Goal: Information Seeking & Learning: Check status

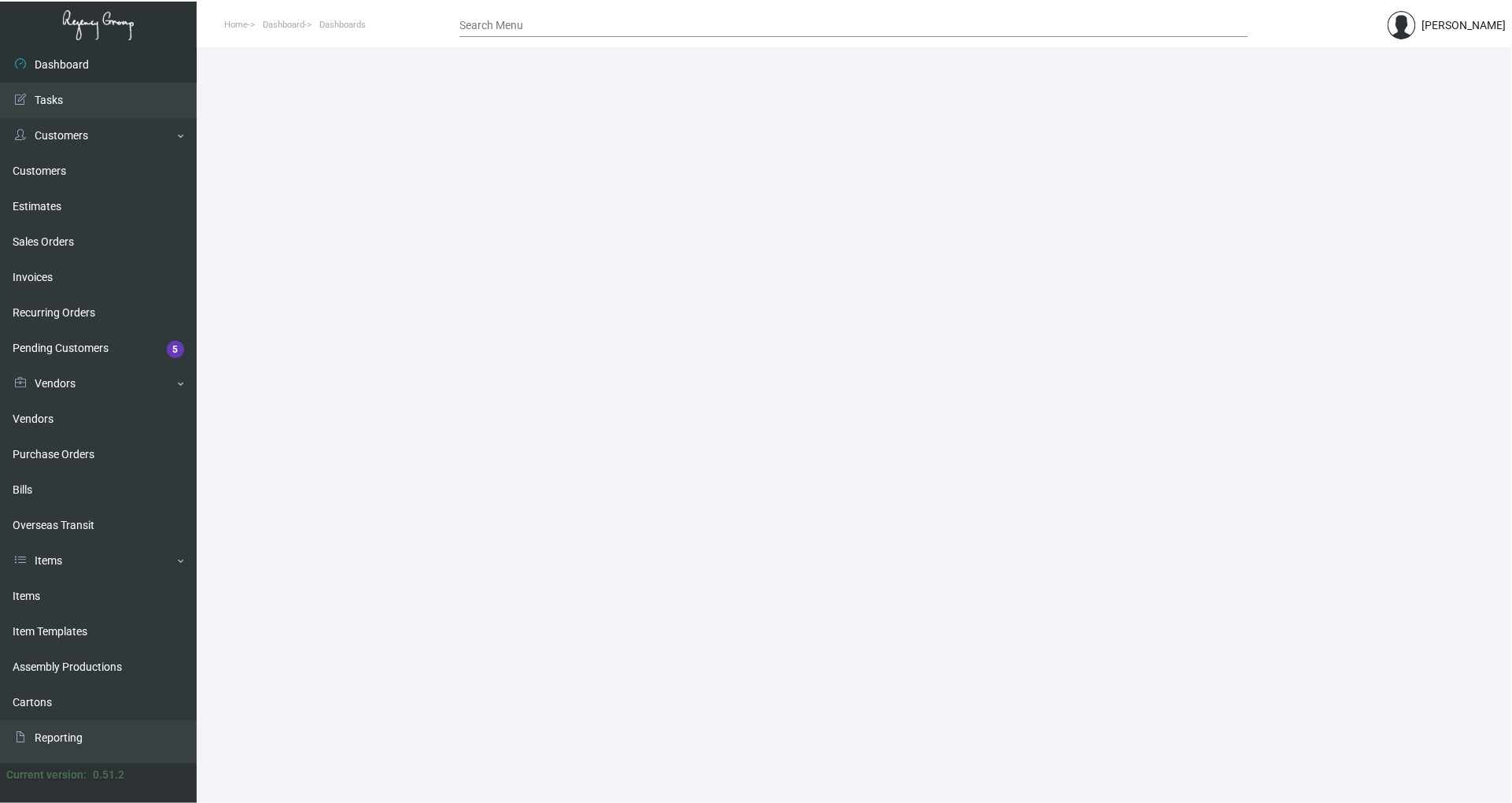
drag, startPoint x: 76, startPoint y: 599, endPoint x: 555, endPoint y: 334, distance: 547.4
click at [76, 599] on link "Items" at bounding box center [98, 596] width 197 height 36
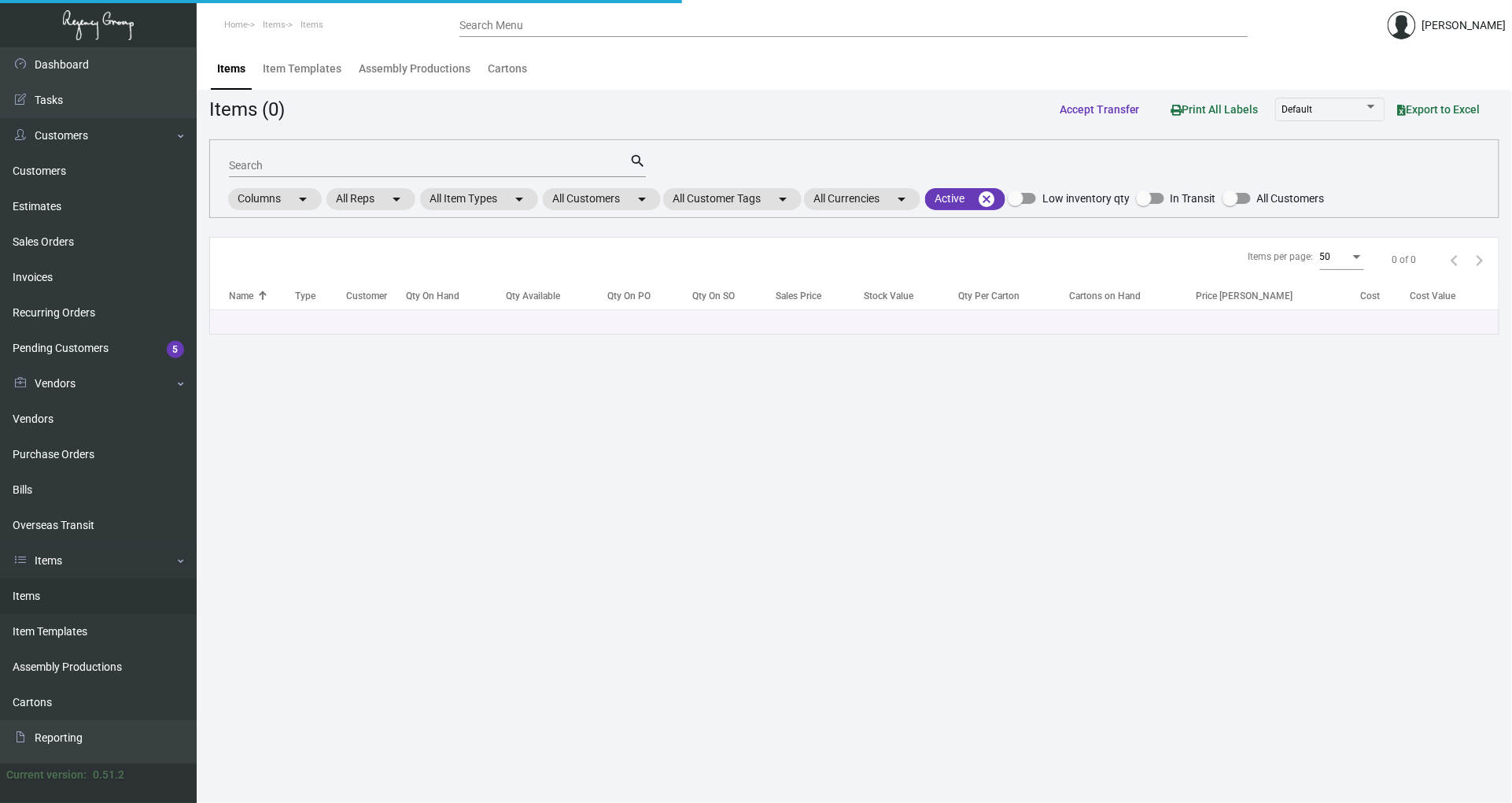
click at [392, 164] on input "Search" at bounding box center [429, 165] width 400 height 13
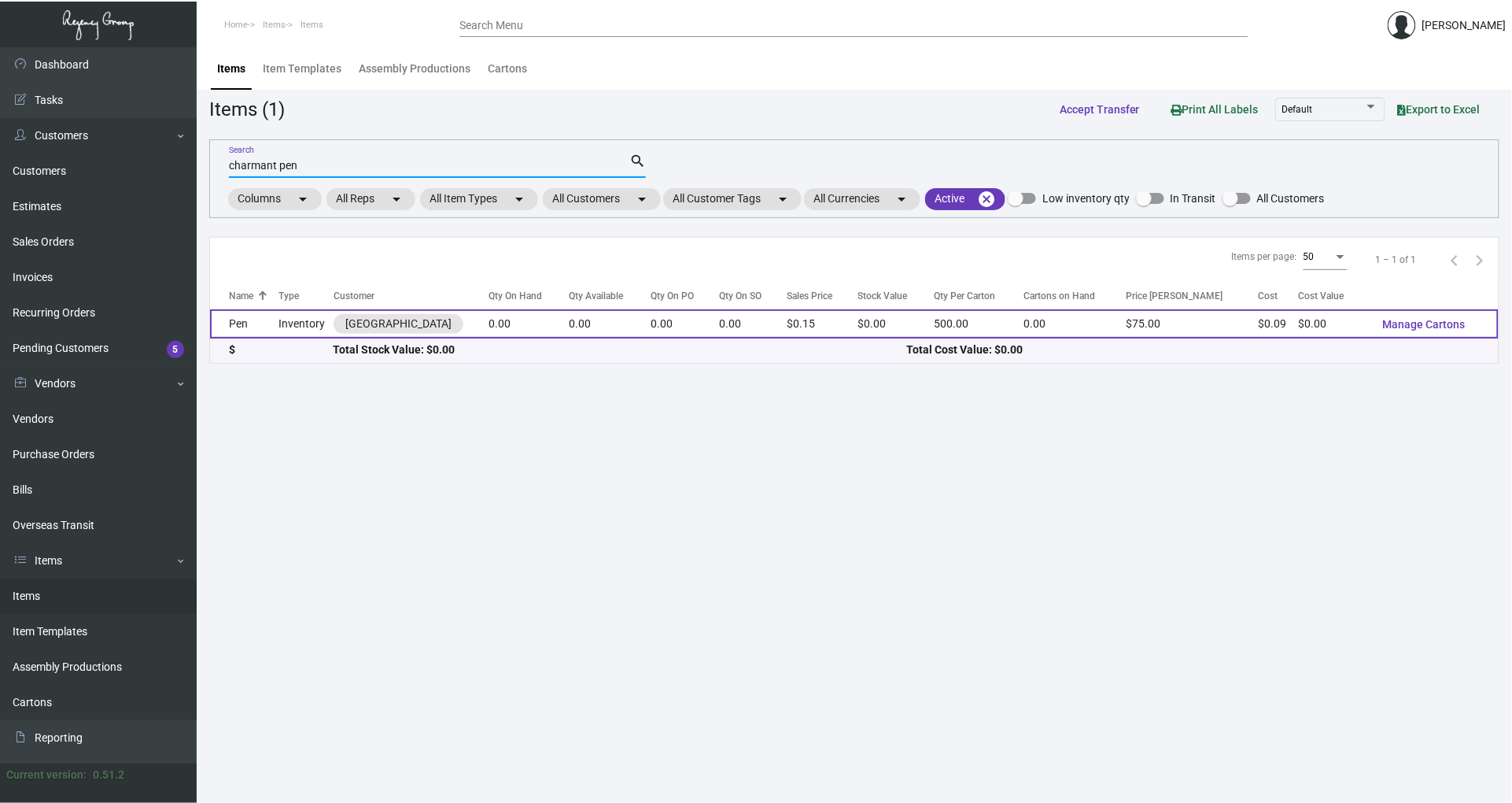
type input "charmant pen"
click at [284, 328] on td "Inventory" at bounding box center [305, 324] width 55 height 29
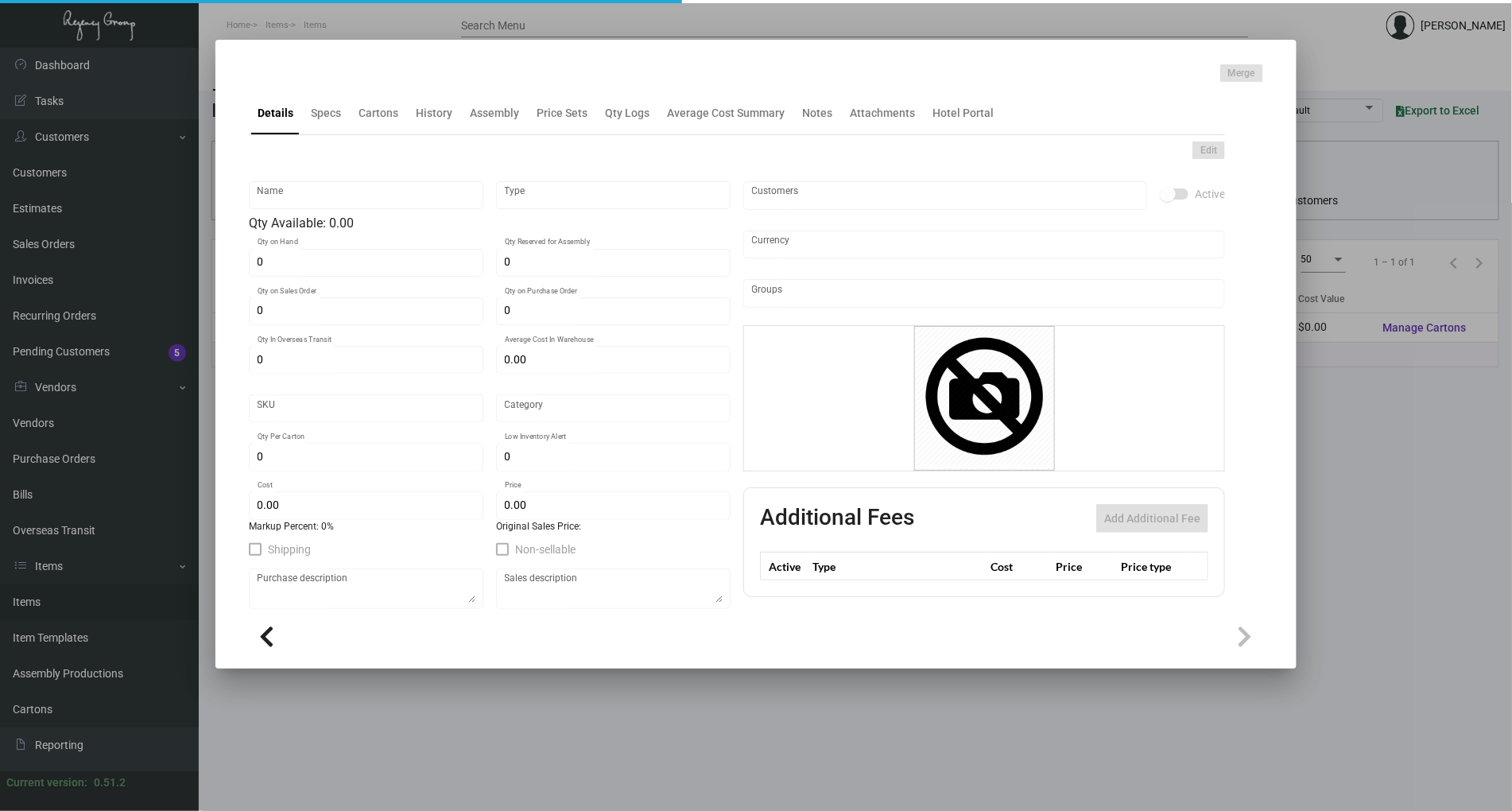
type input "Pen"
type input "Inventory"
type input "$ 0.09"
type input "923"
type input "Standard"
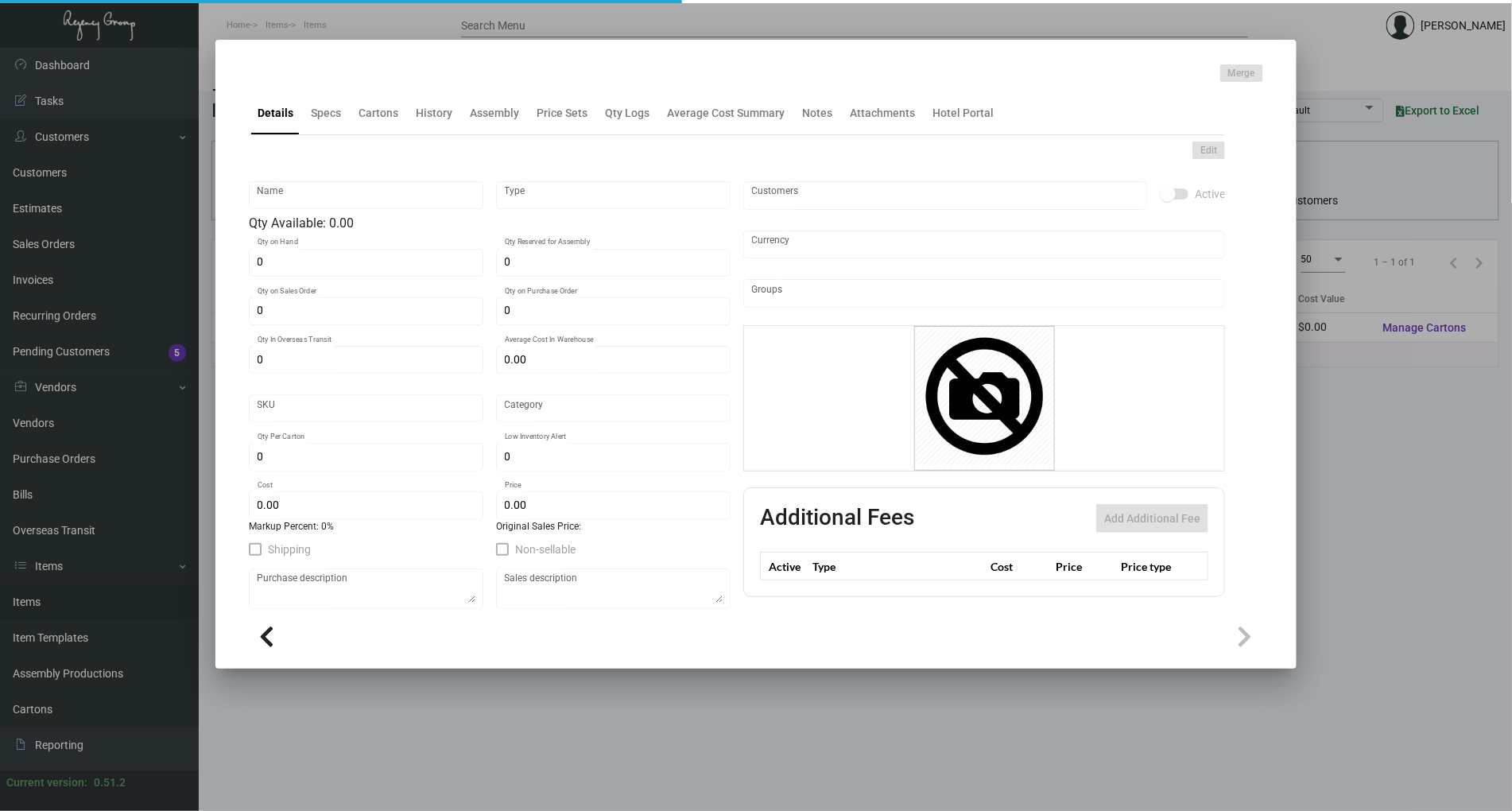
type input "500"
type input "1,000"
type input "$ 0.09"
type input "$ 0.15"
type textarea "Pen: Standard plastic pen; 1 color, 1 location; **packed per 500"
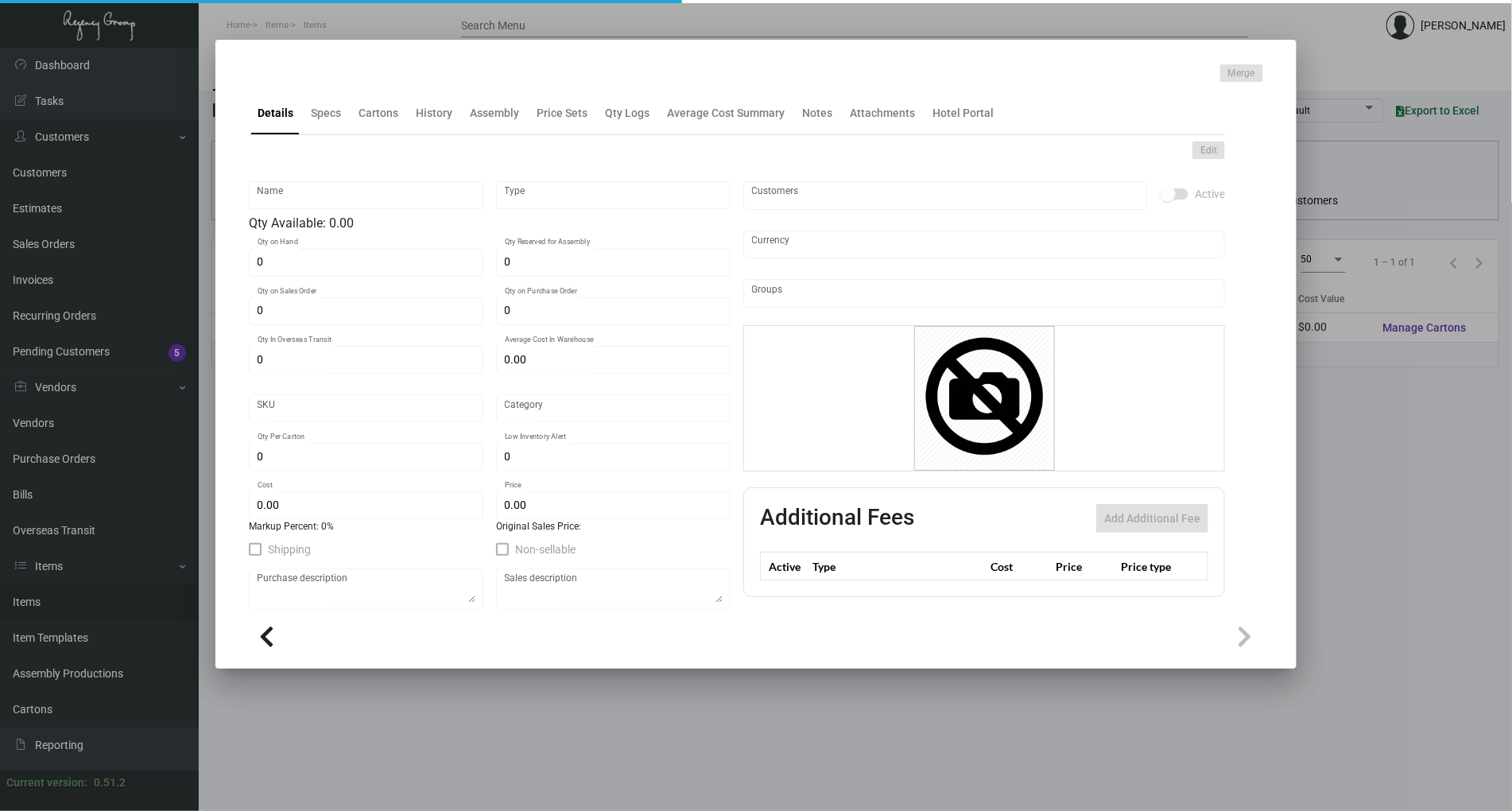
type textarea "Pen: Standard plastic pen 1 color, 1 location"
checkbox input "true"
type input "United States Dollar $"
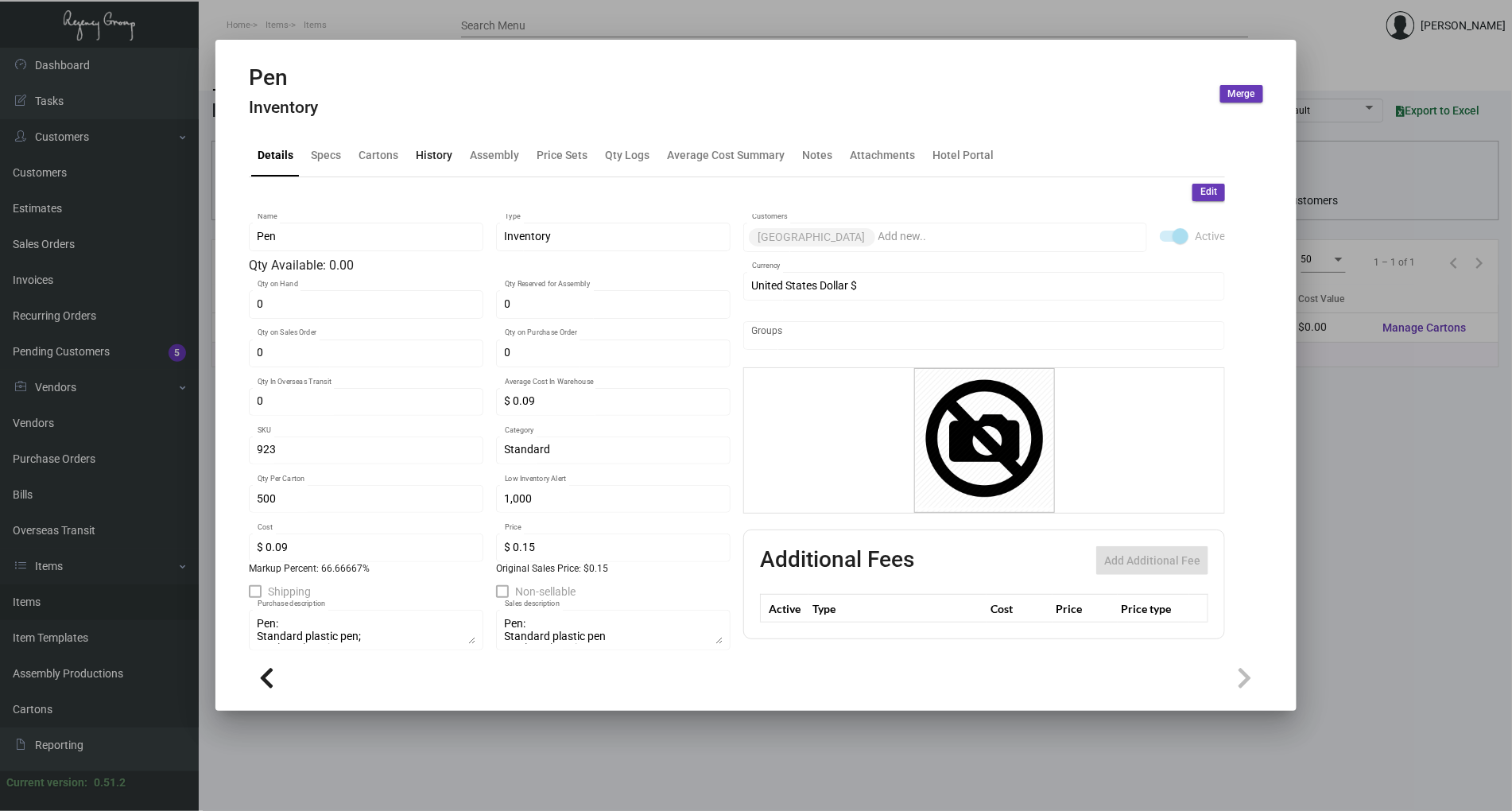
click at [433, 152] on div "History" at bounding box center [433, 154] width 37 height 16
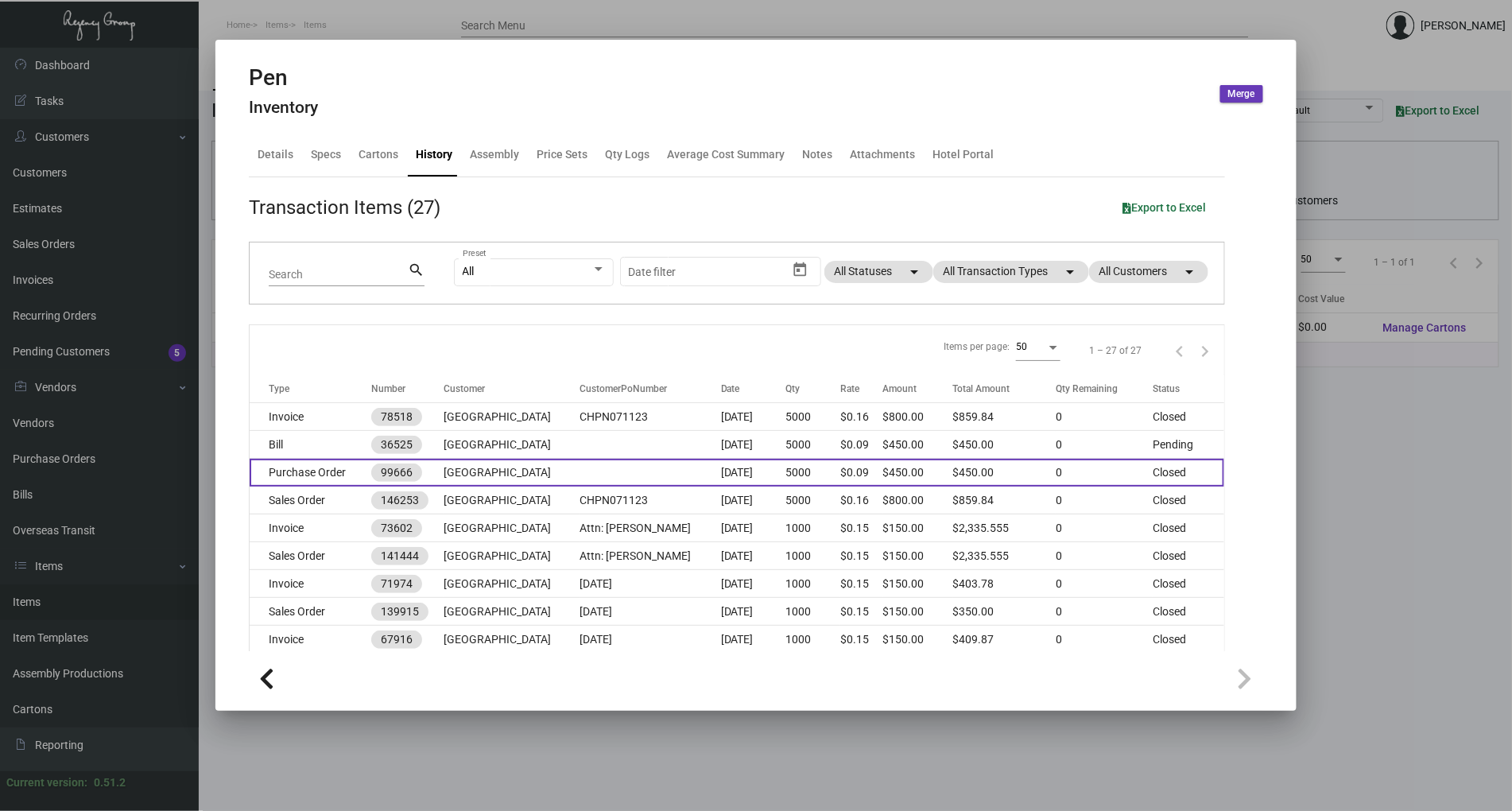
click at [618, 468] on td at bounding box center [649, 472] width 140 height 27
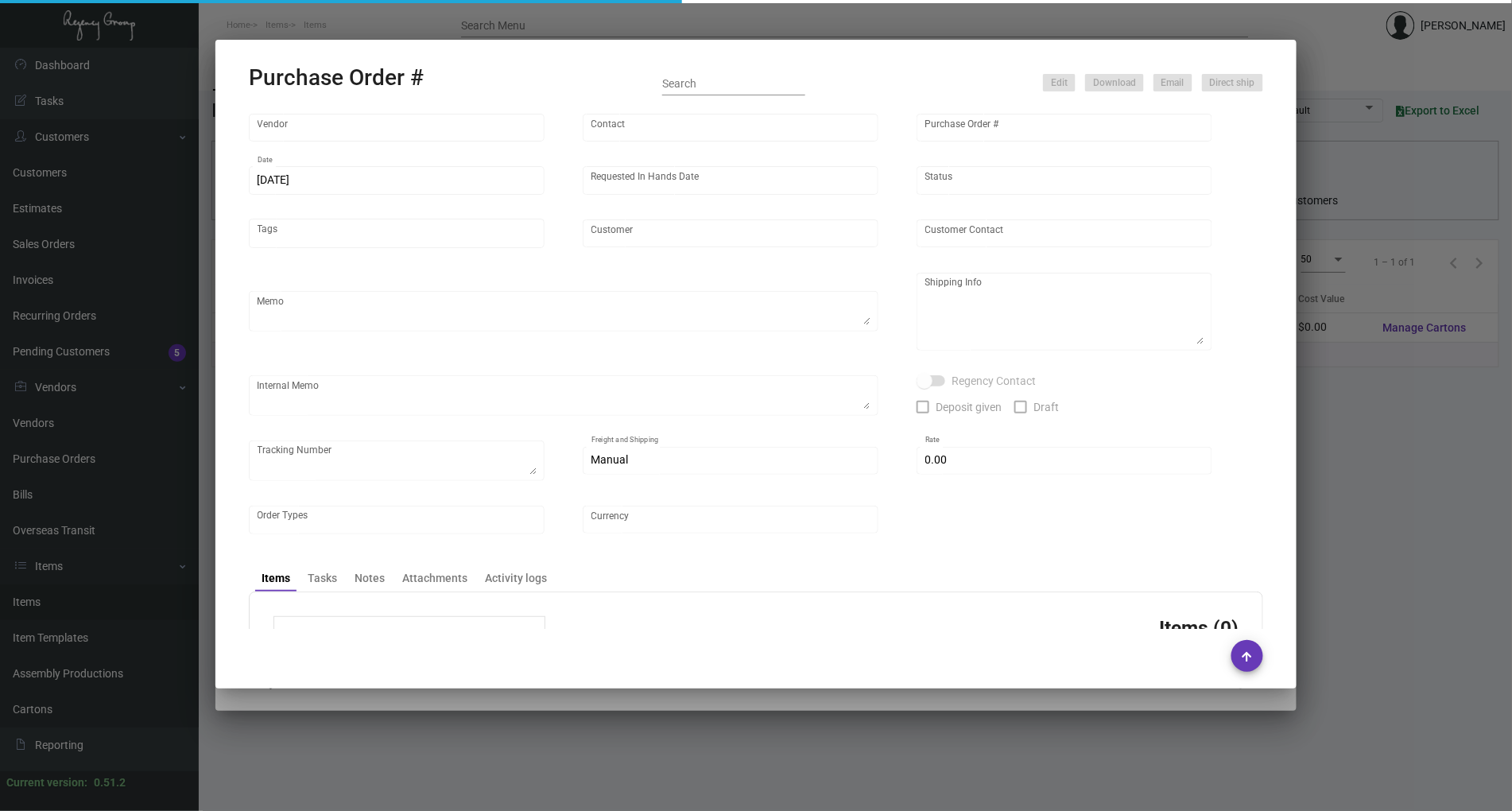
type input "American Pen"
type input "99666"
type input "[DATE]"
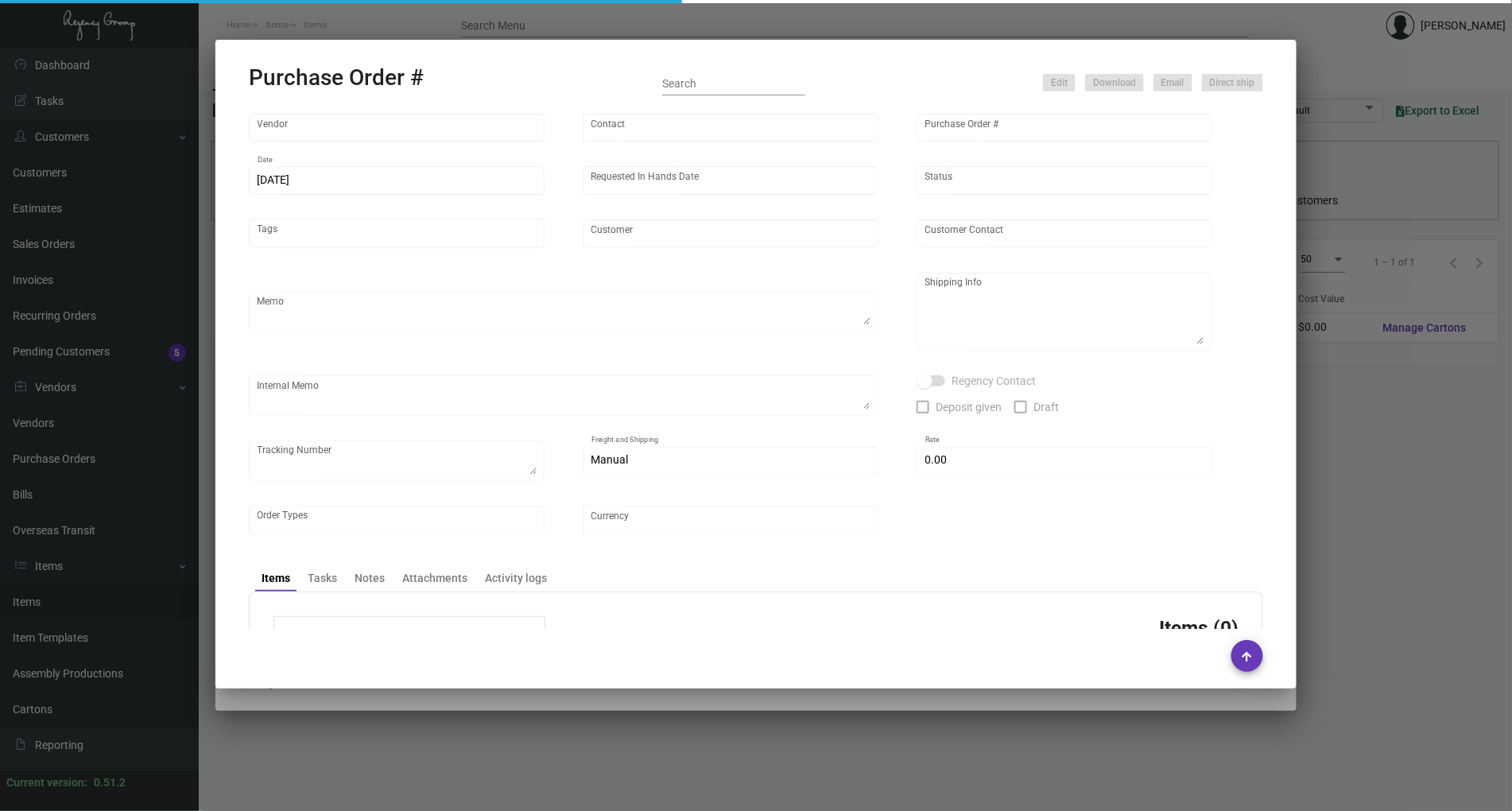
type input "[GEOGRAPHIC_DATA]"
type input "Attn: [PERSON_NAME]"
type textarea "BLIND Ship via UPS Ground Acct# 1AY276."
type textarea "[PERSON_NAME] [GEOGRAPHIC_DATA] [STREET_ADDRESS]"
type input "$ 0.00"
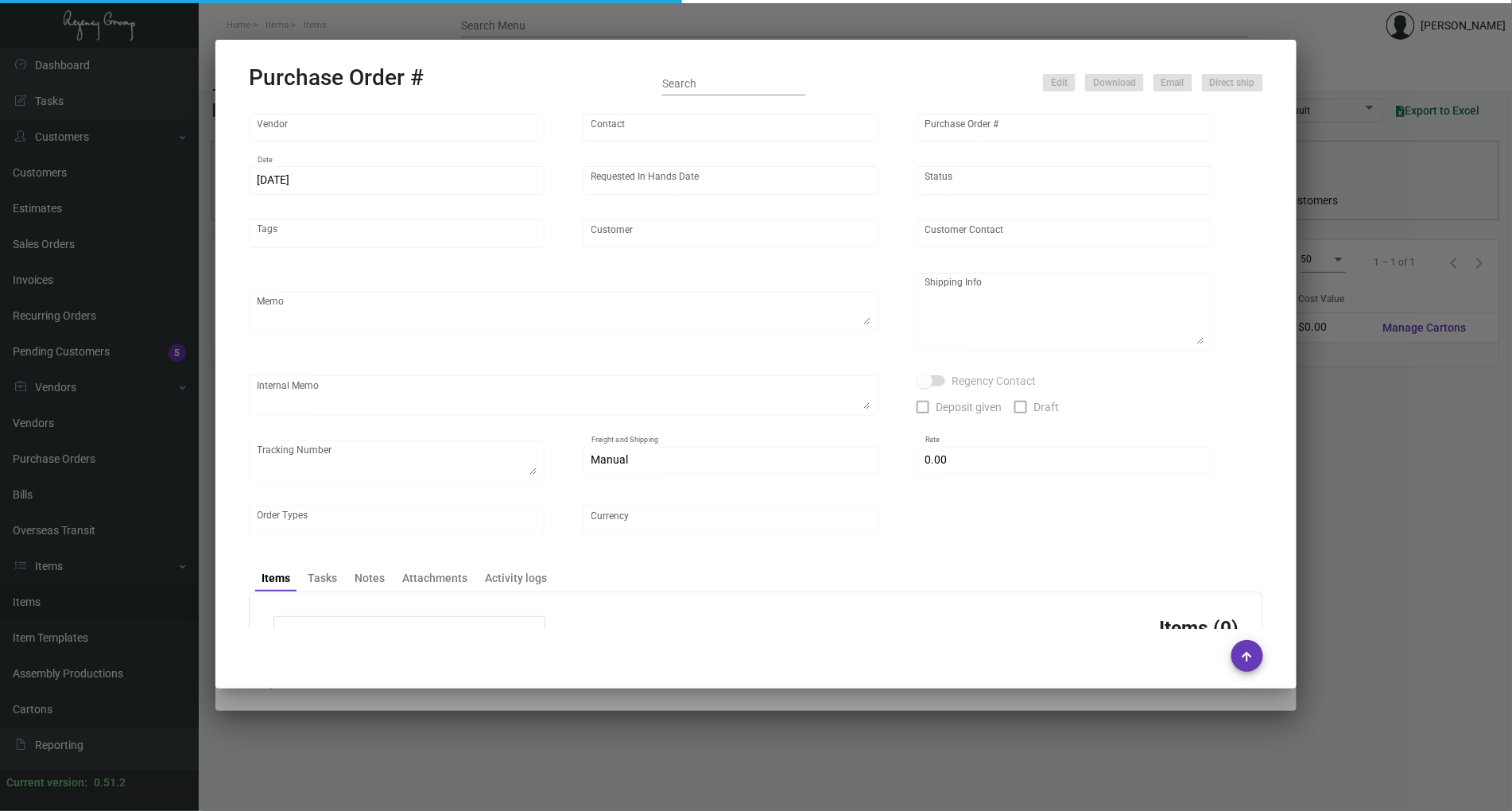
type input "United States Dollar $"
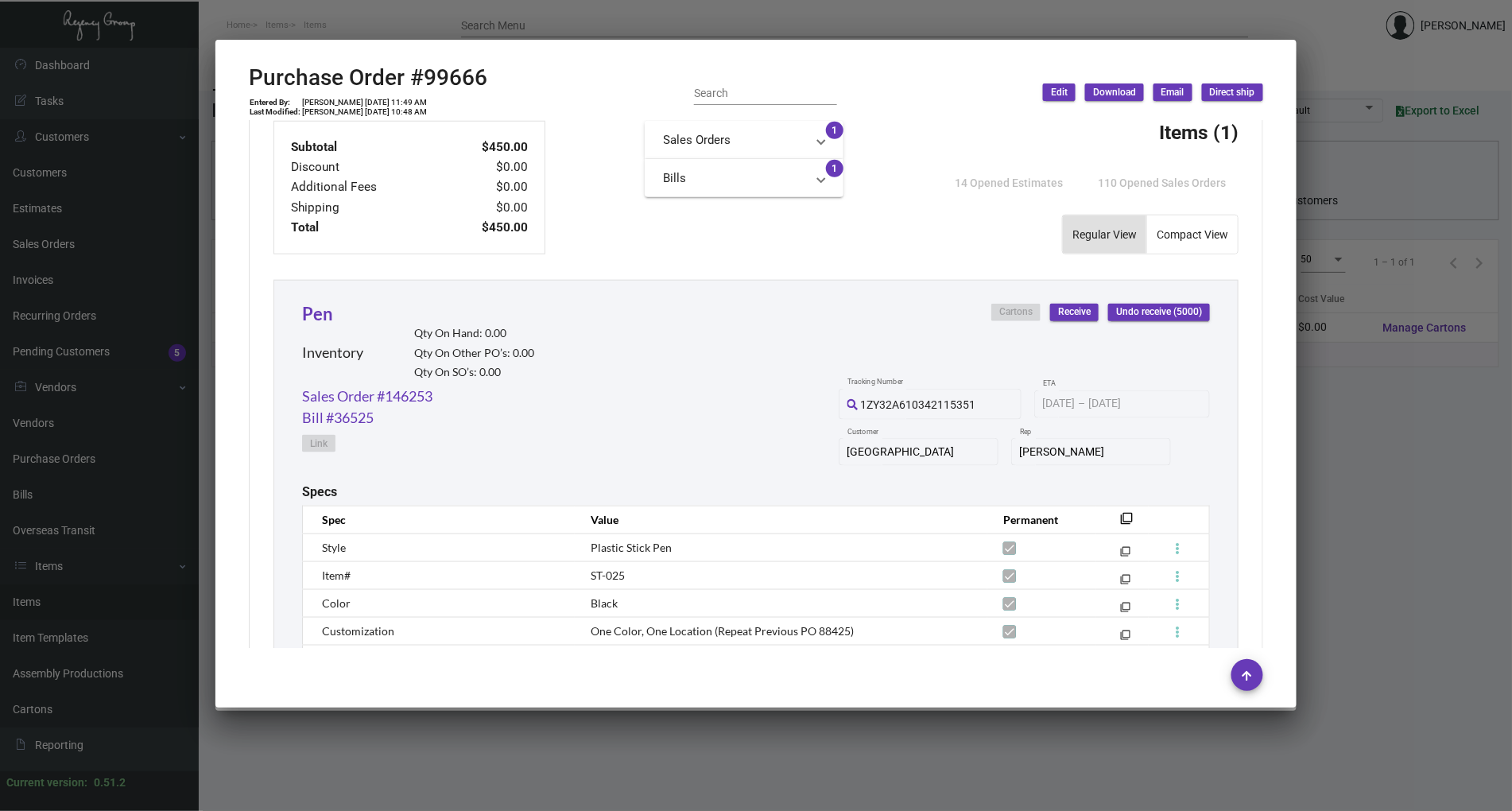
scroll to position [635, 0]
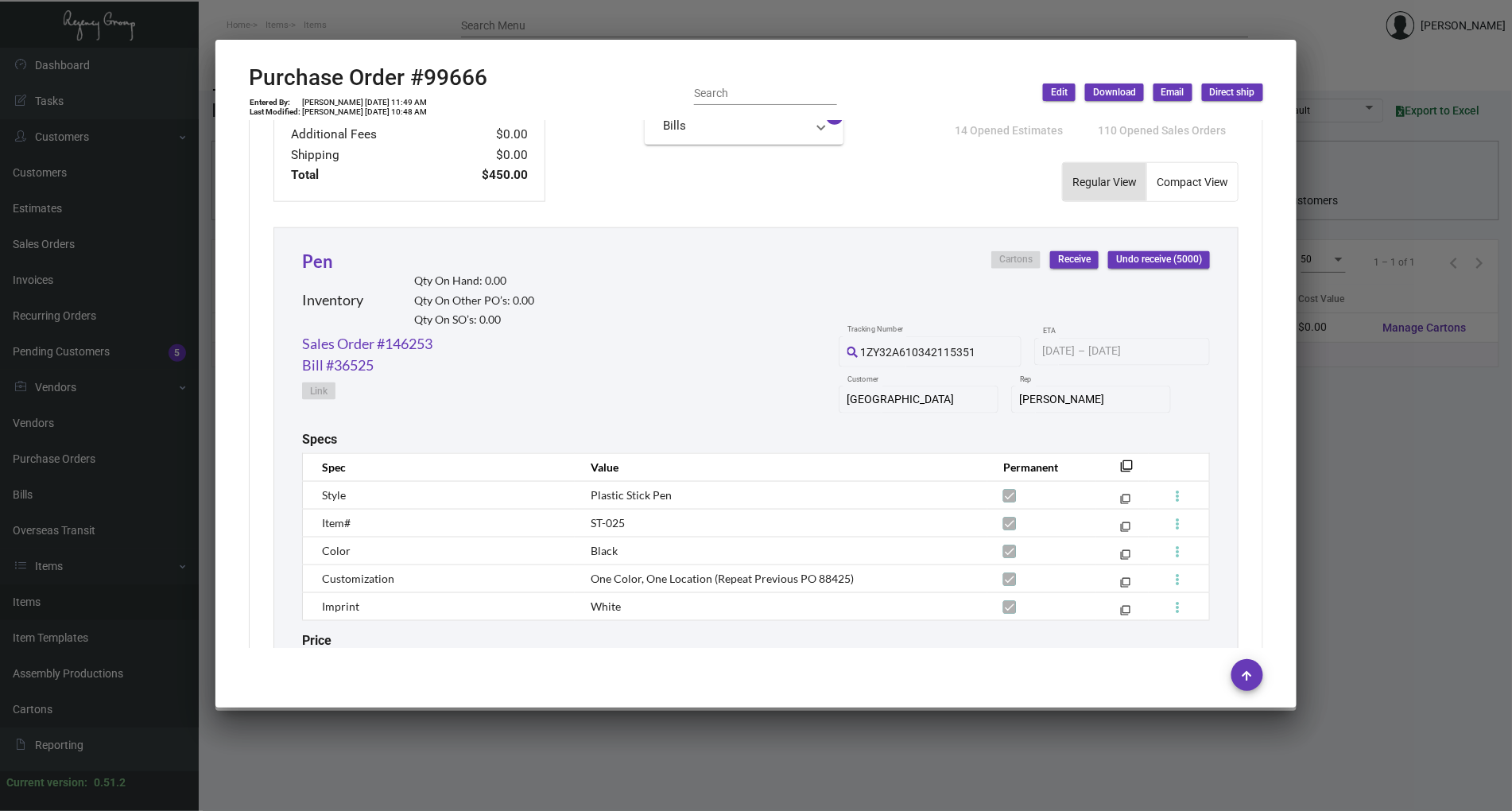
click at [1145, 522] on div at bounding box center [756, 405] width 1512 height 811
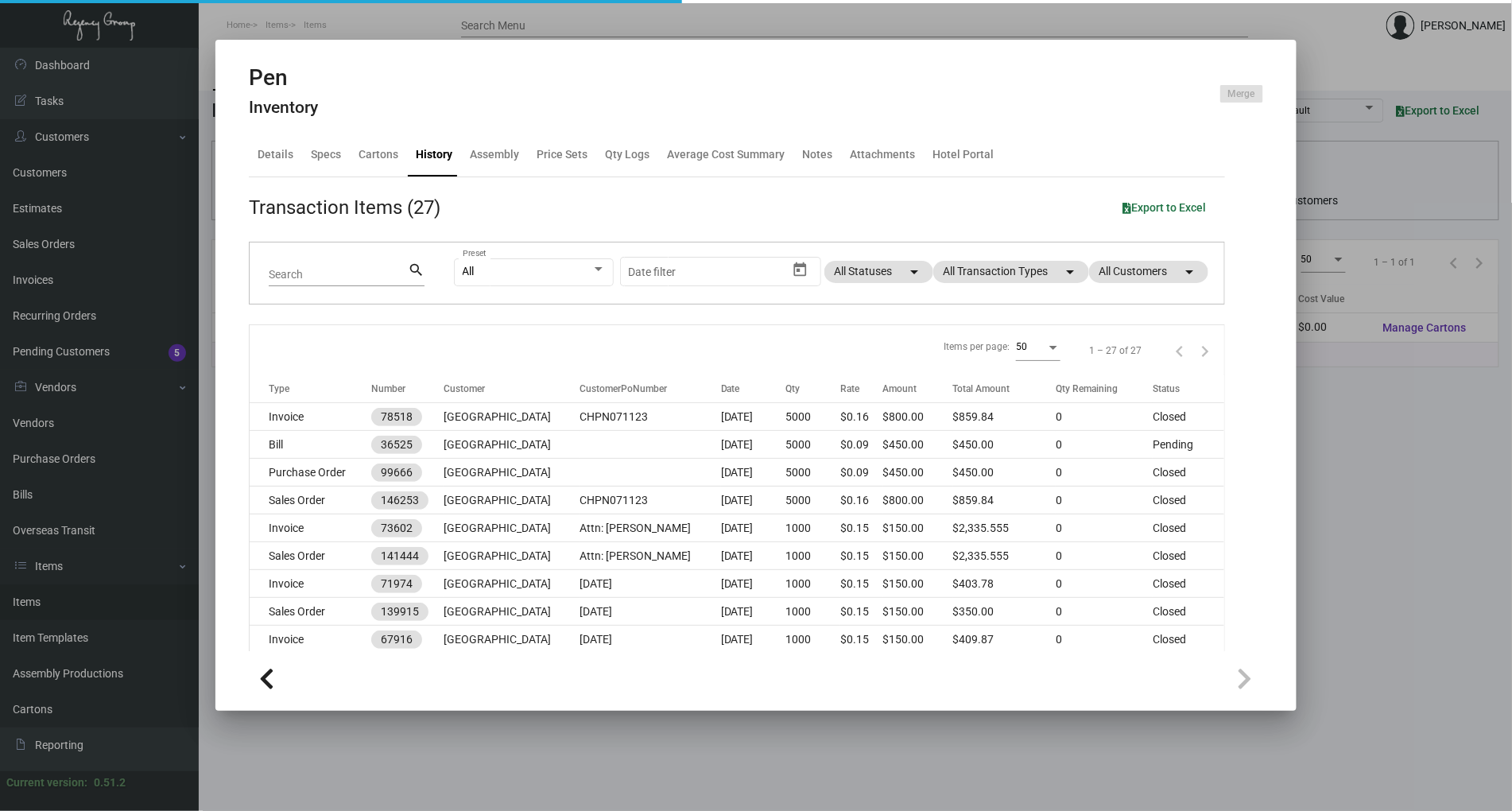
click at [1145, 522] on div at bounding box center [756, 405] width 1512 height 811
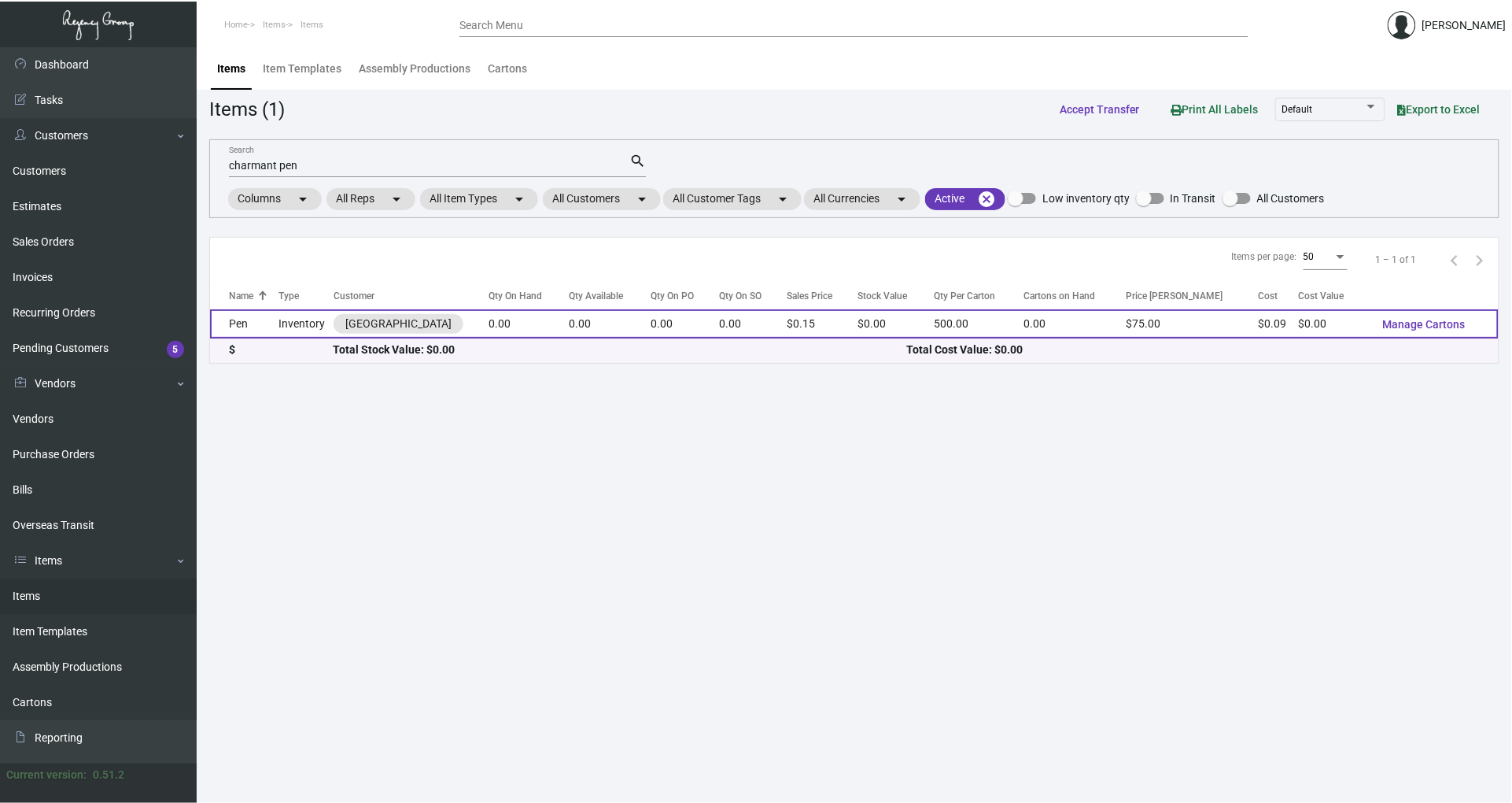
click at [626, 329] on td "0.00" at bounding box center [610, 324] width 82 height 29
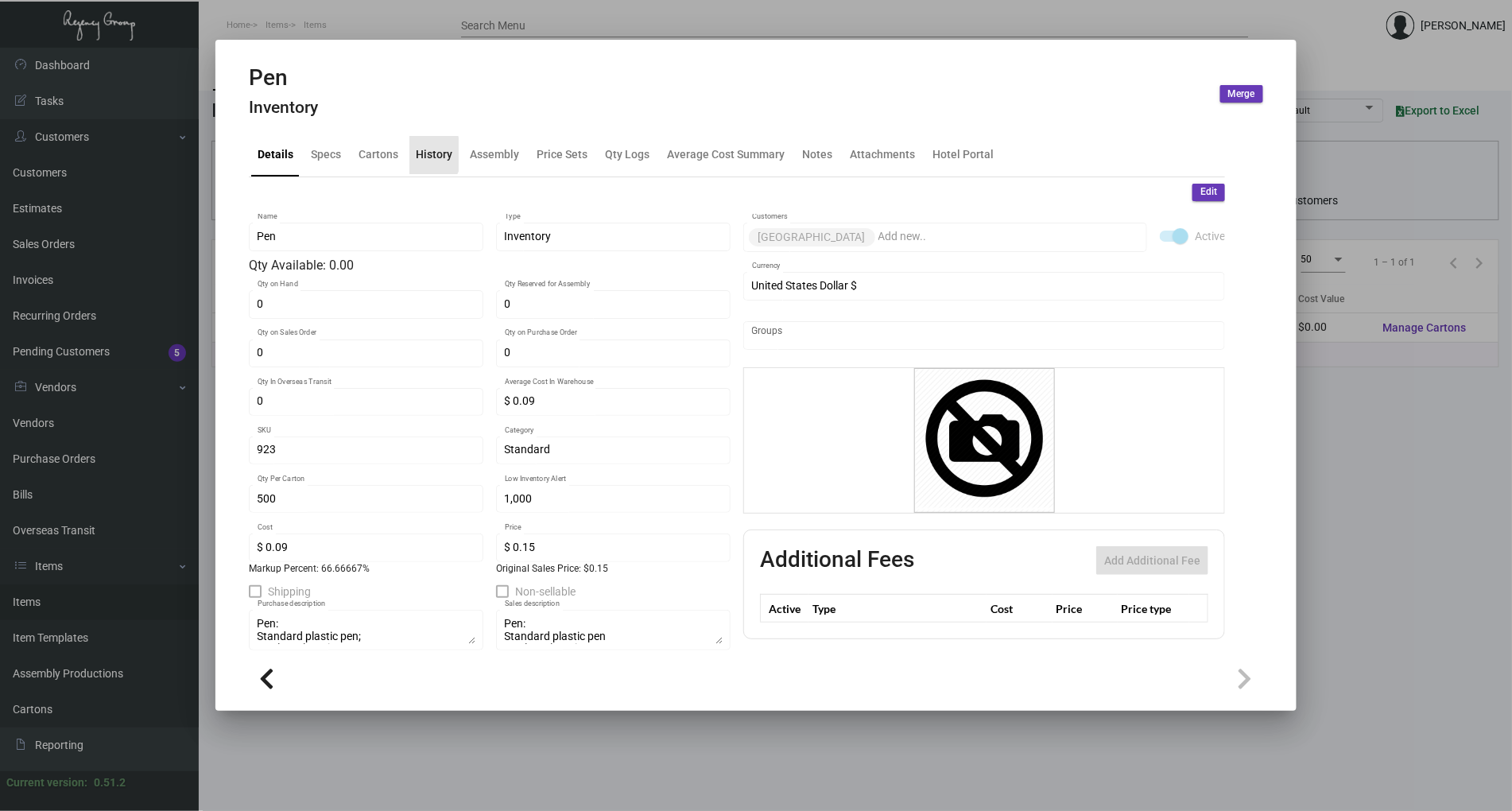
click at [421, 154] on div "History" at bounding box center [433, 154] width 37 height 16
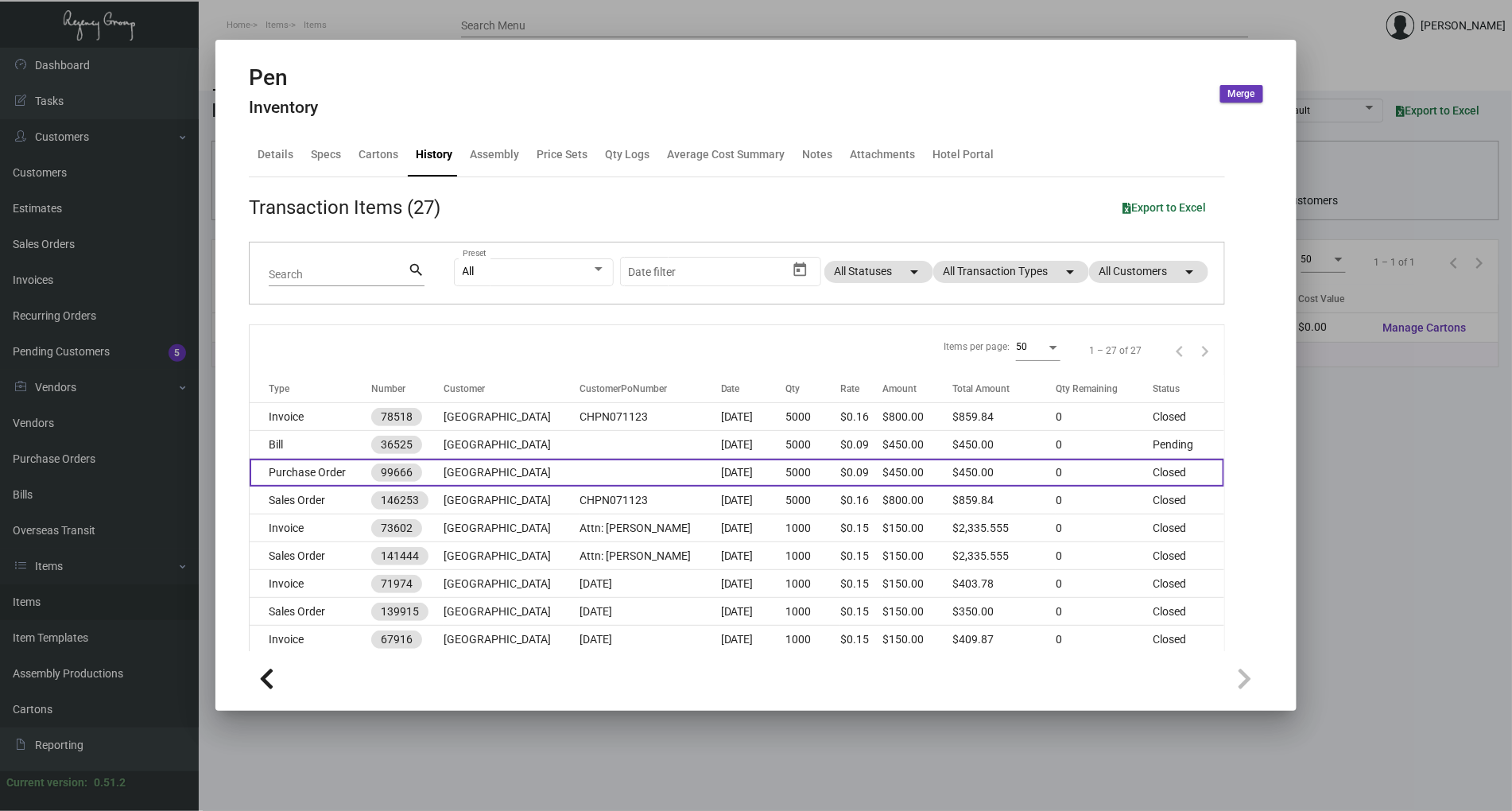
click at [529, 485] on td "[GEOGRAPHIC_DATA]" at bounding box center [511, 472] width 136 height 27
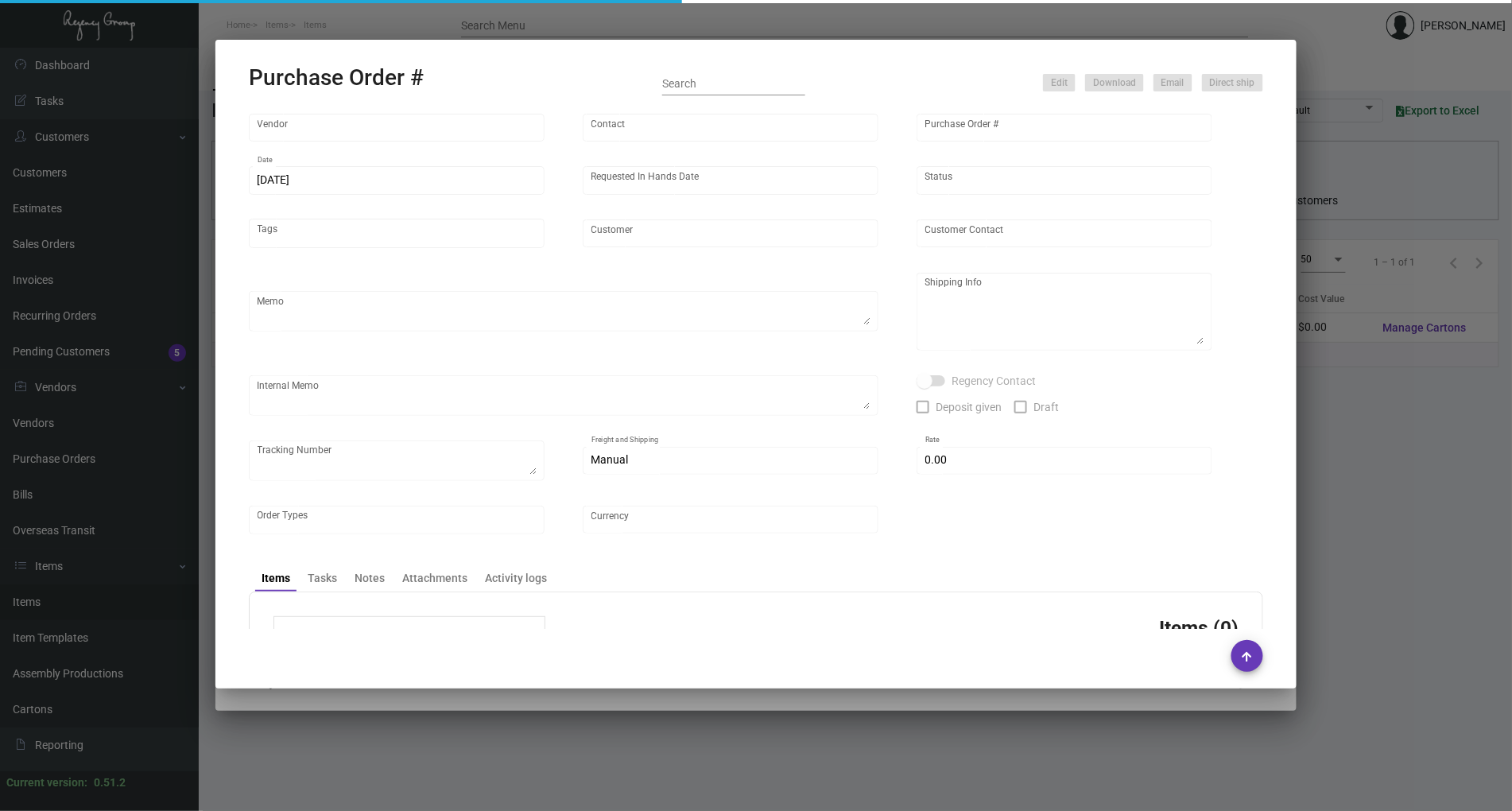
type input "American Pen"
type input "99666"
type input "[DATE]"
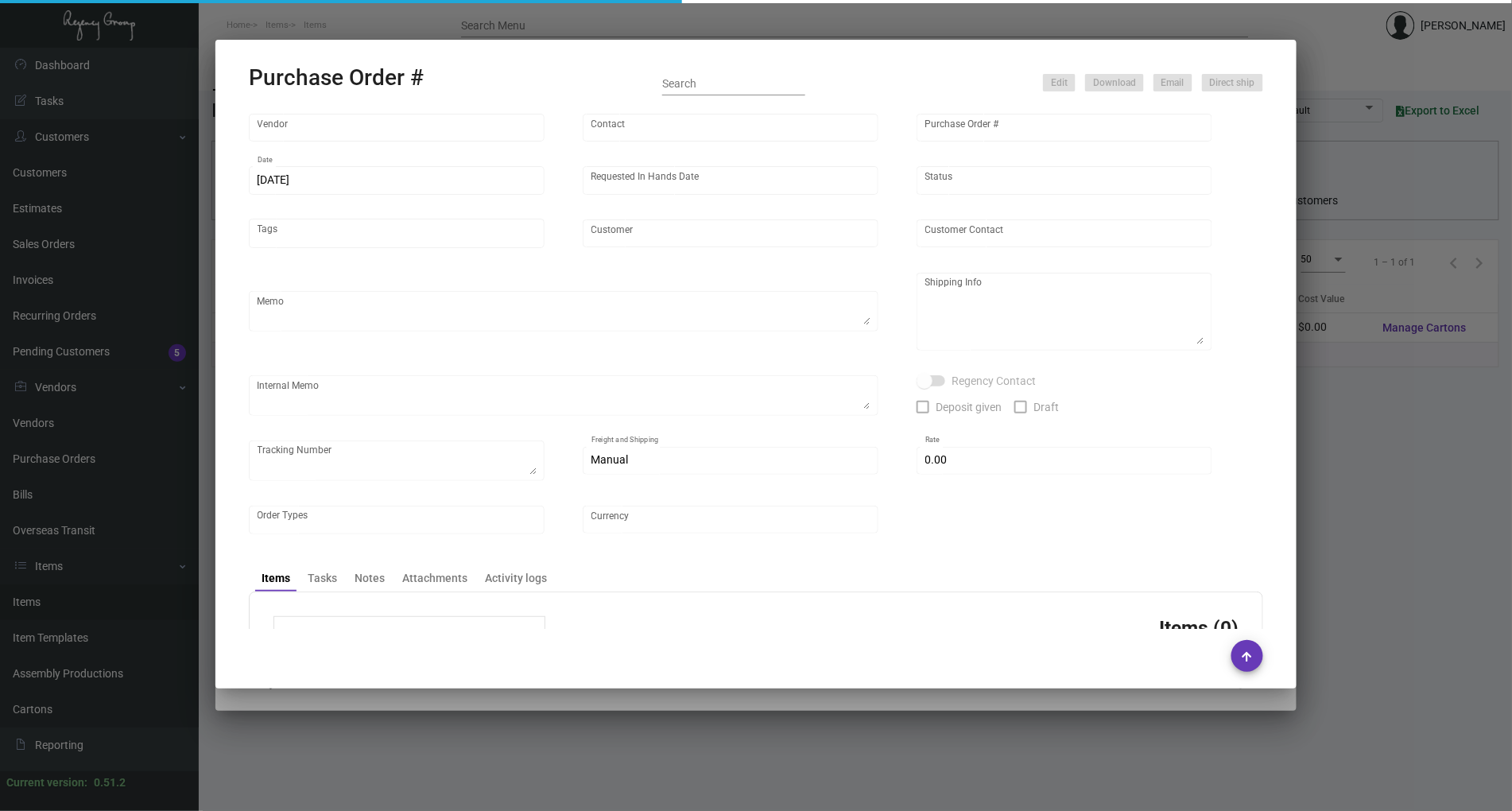
type input "[GEOGRAPHIC_DATA]"
type input "Attn: [PERSON_NAME]"
type textarea "BLIND Ship via UPS Ground Acct# 1AY276."
type textarea "[PERSON_NAME] [GEOGRAPHIC_DATA] [STREET_ADDRESS]"
type input "$ 0.00"
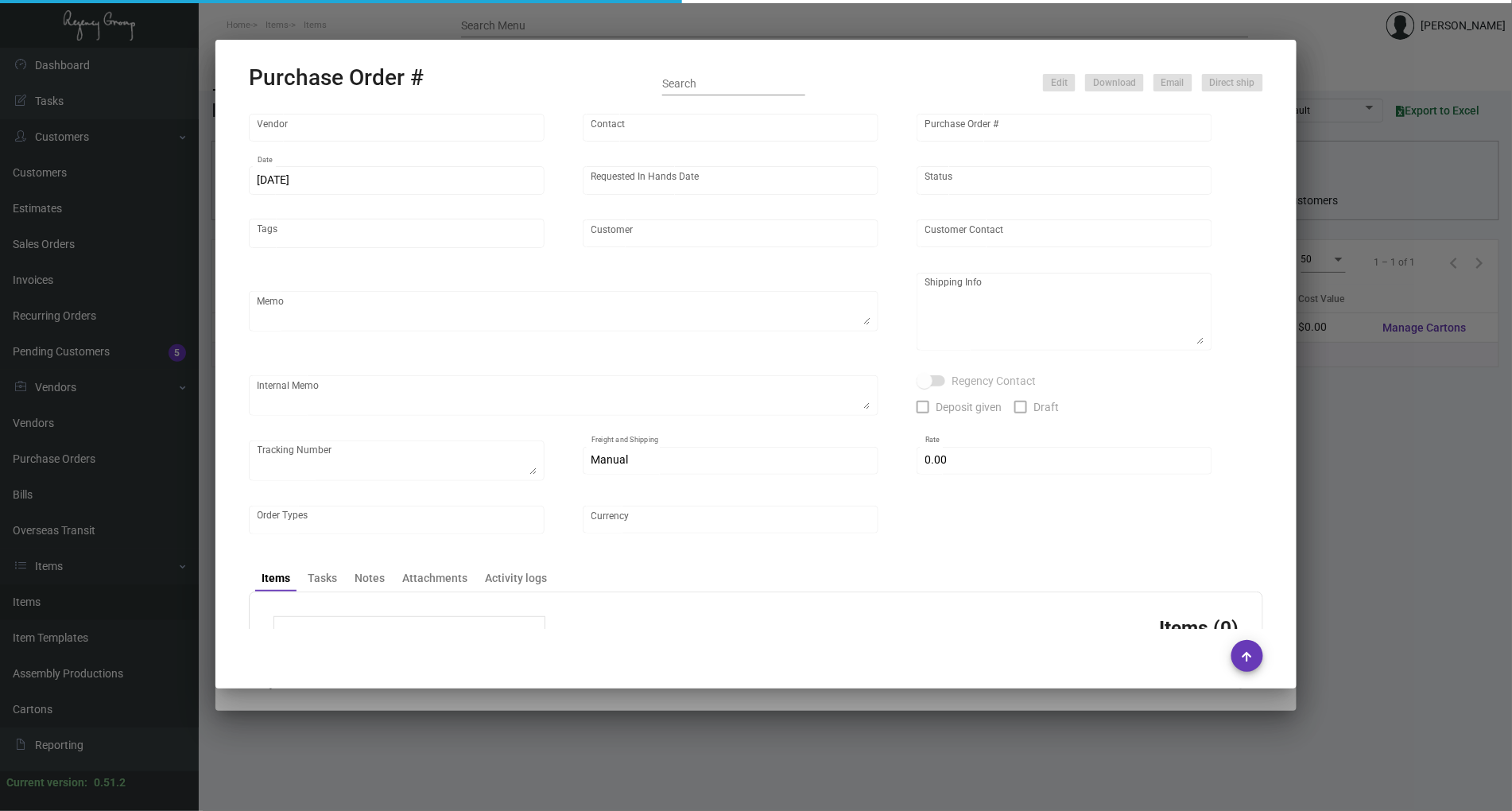
type input "United States Dollar $"
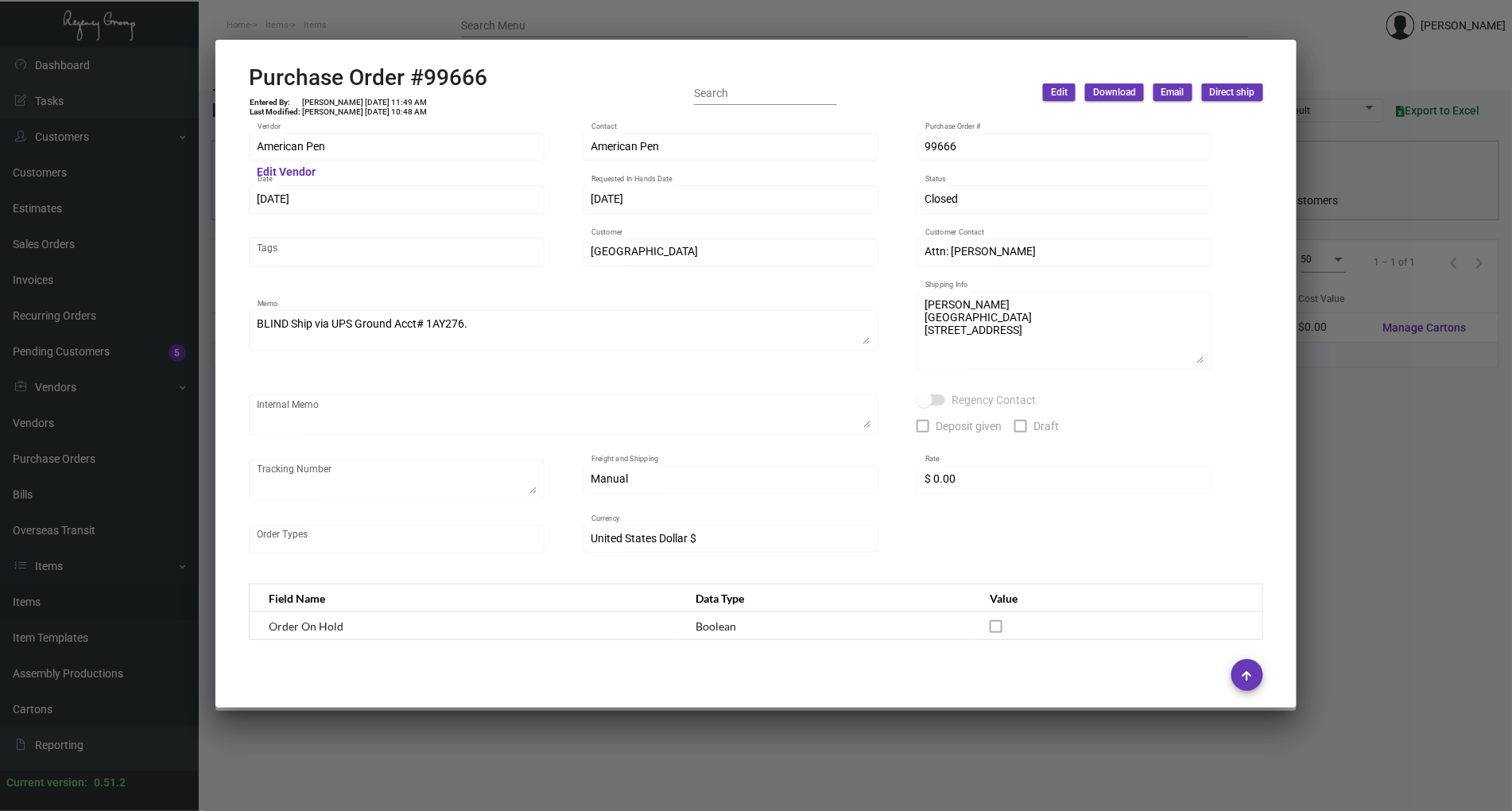
scroll to position [758, 0]
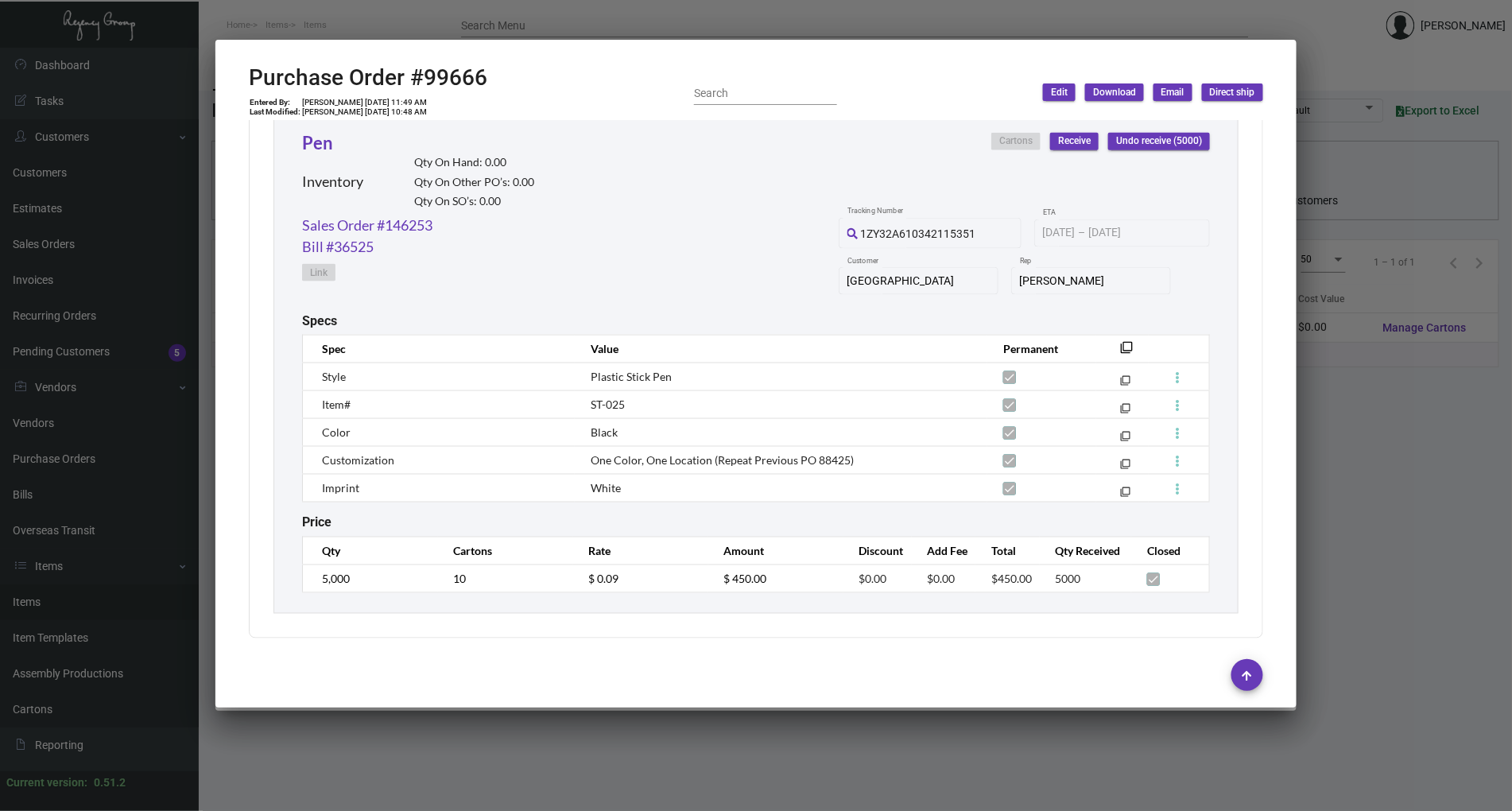
click at [1118, 340] on th "filter_none" at bounding box center [1122, 349] width 52 height 27
click at [1100, 340] on th "filter_none" at bounding box center [1122, 349] width 52 height 27
click at [1120, 346] on mat-icon "filter_none" at bounding box center [1126, 352] width 13 height 13
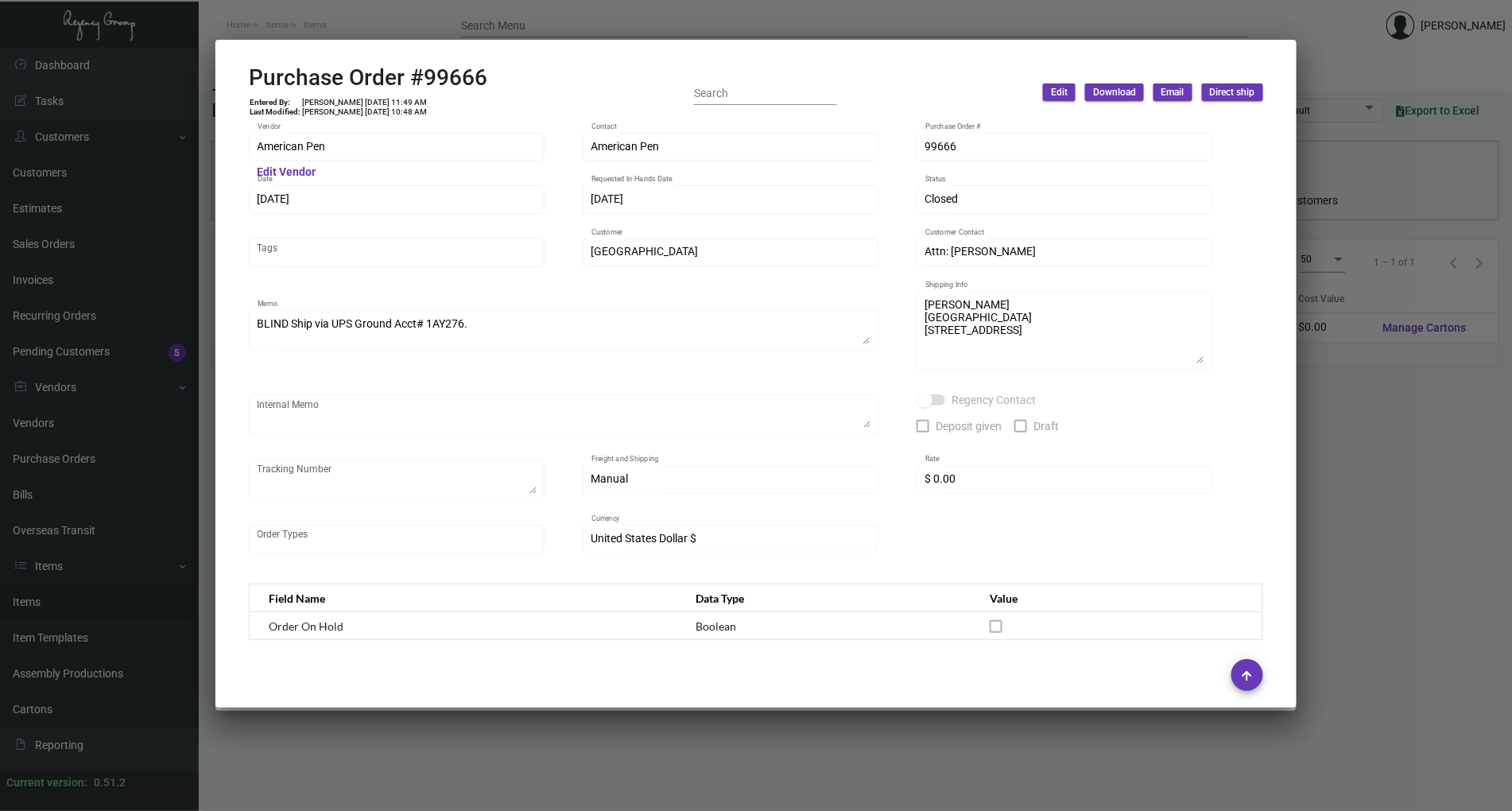
click at [462, 80] on h2 "Purchase Order #99666" at bounding box center [368, 78] width 238 height 27
copy h2 "99666"
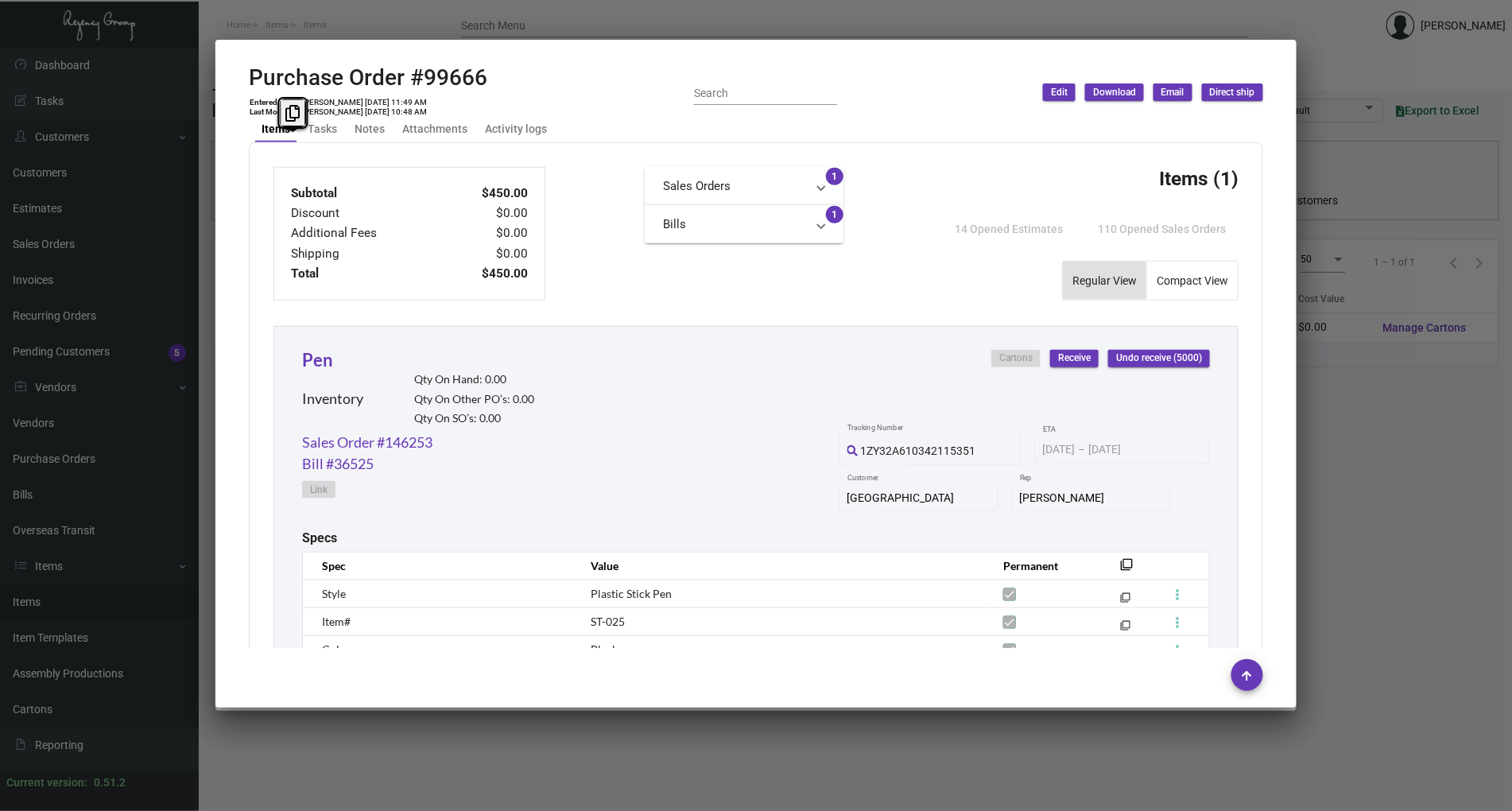
scroll to position [758, 0]
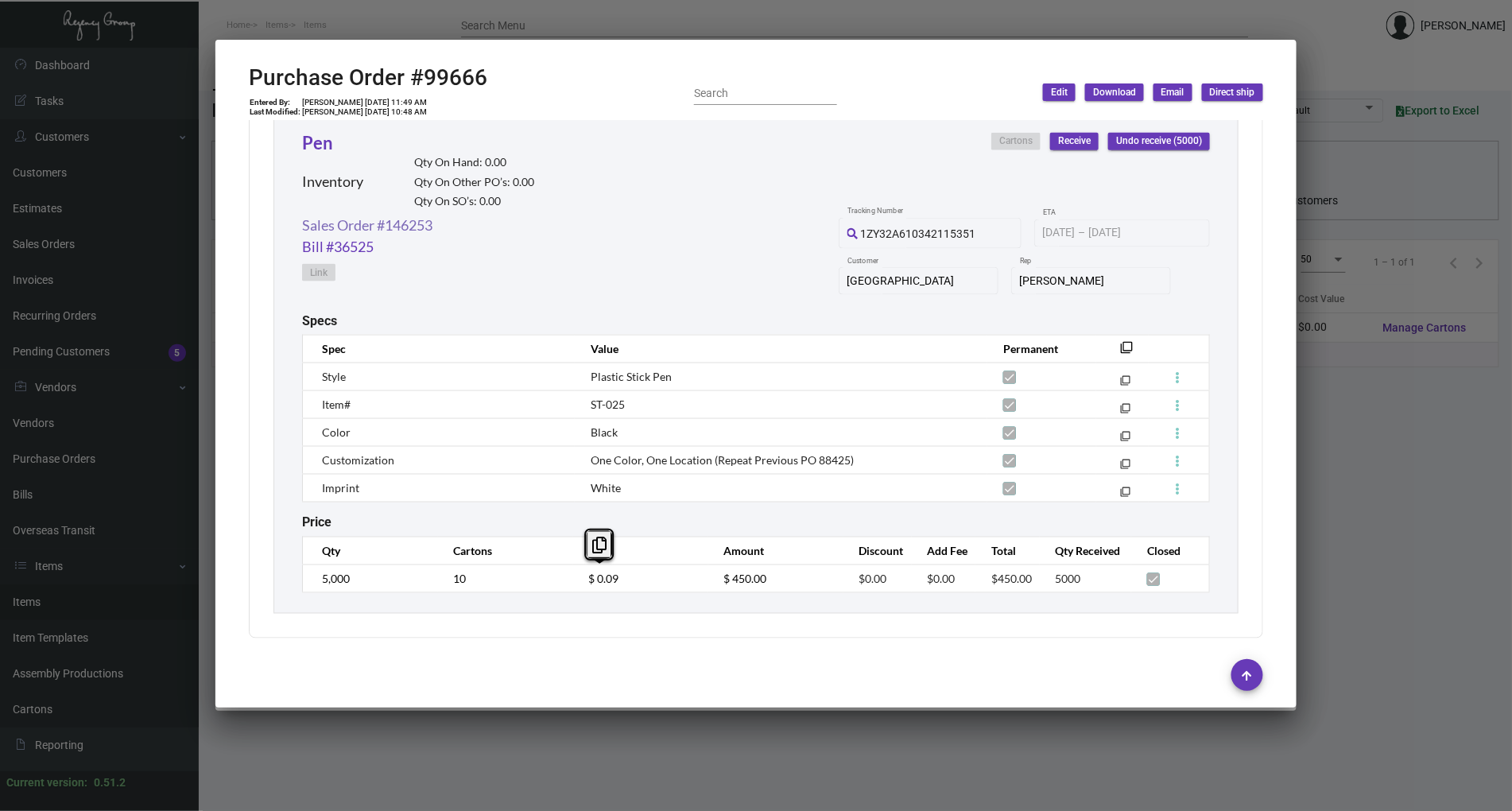
click at [403, 219] on link "Sales Order #146253" at bounding box center [368, 225] width 130 height 21
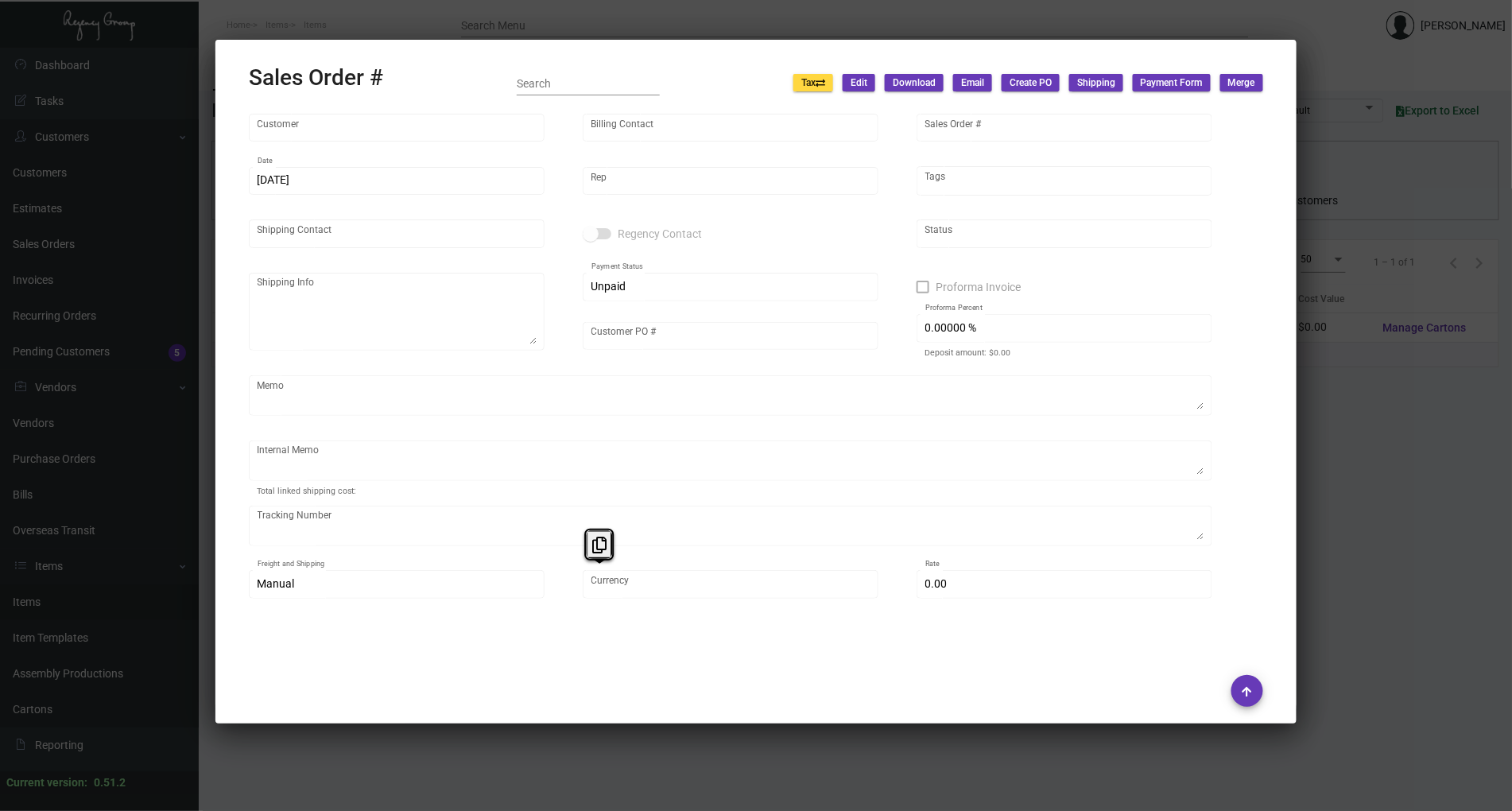
type input "[GEOGRAPHIC_DATA]"
type input "[PERSON_NAME]"
type input "146253"
type input "[DATE]"
type input "[PERSON_NAME]"
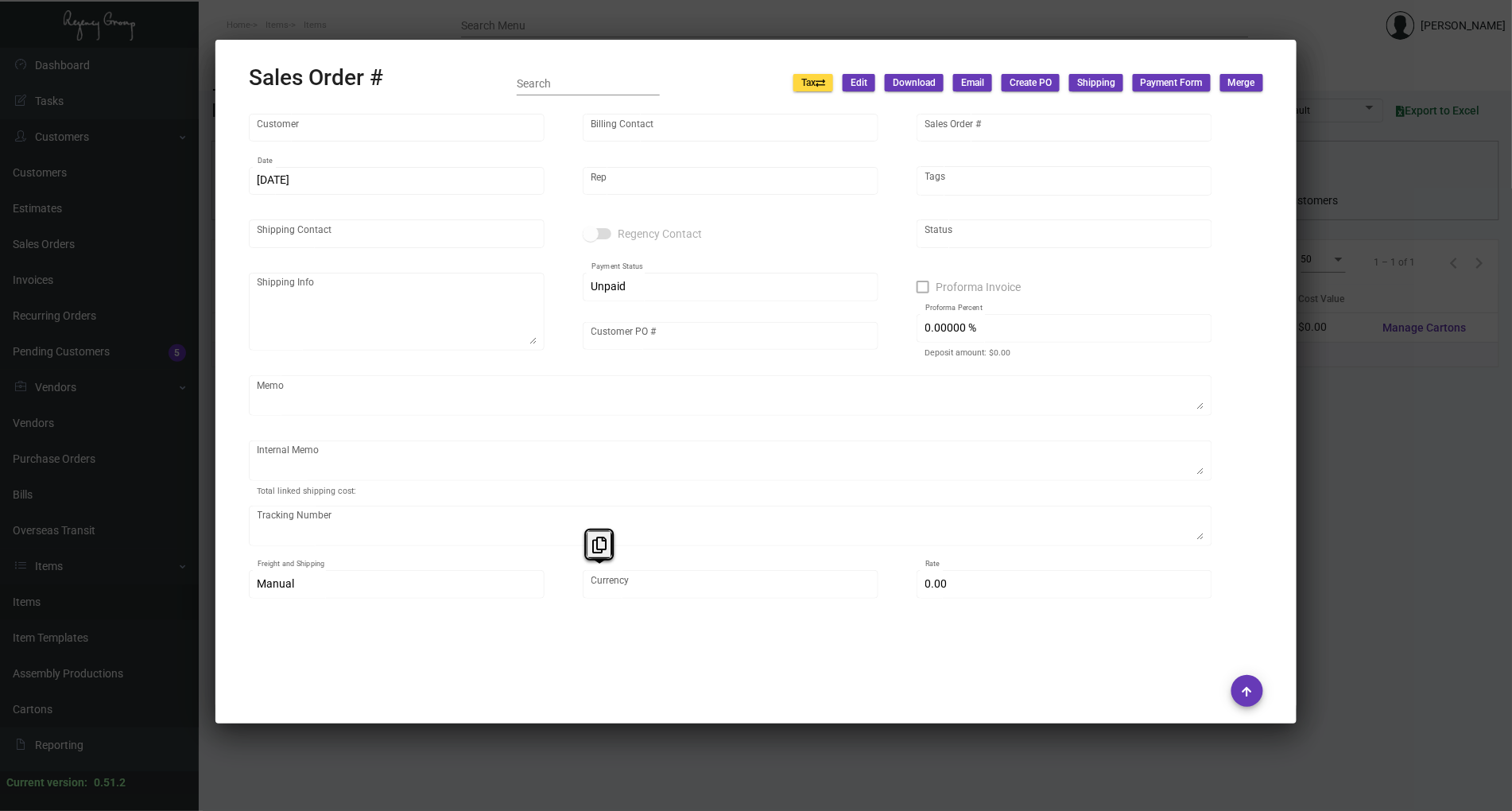
type input "Attn: [PERSON_NAME]"
type textarea "[PERSON_NAME] [GEOGRAPHIC_DATA] [STREET_ADDRESS]"
type input "CHPN071123"
type input "United States Dollar $"
type input "$ 59.84"
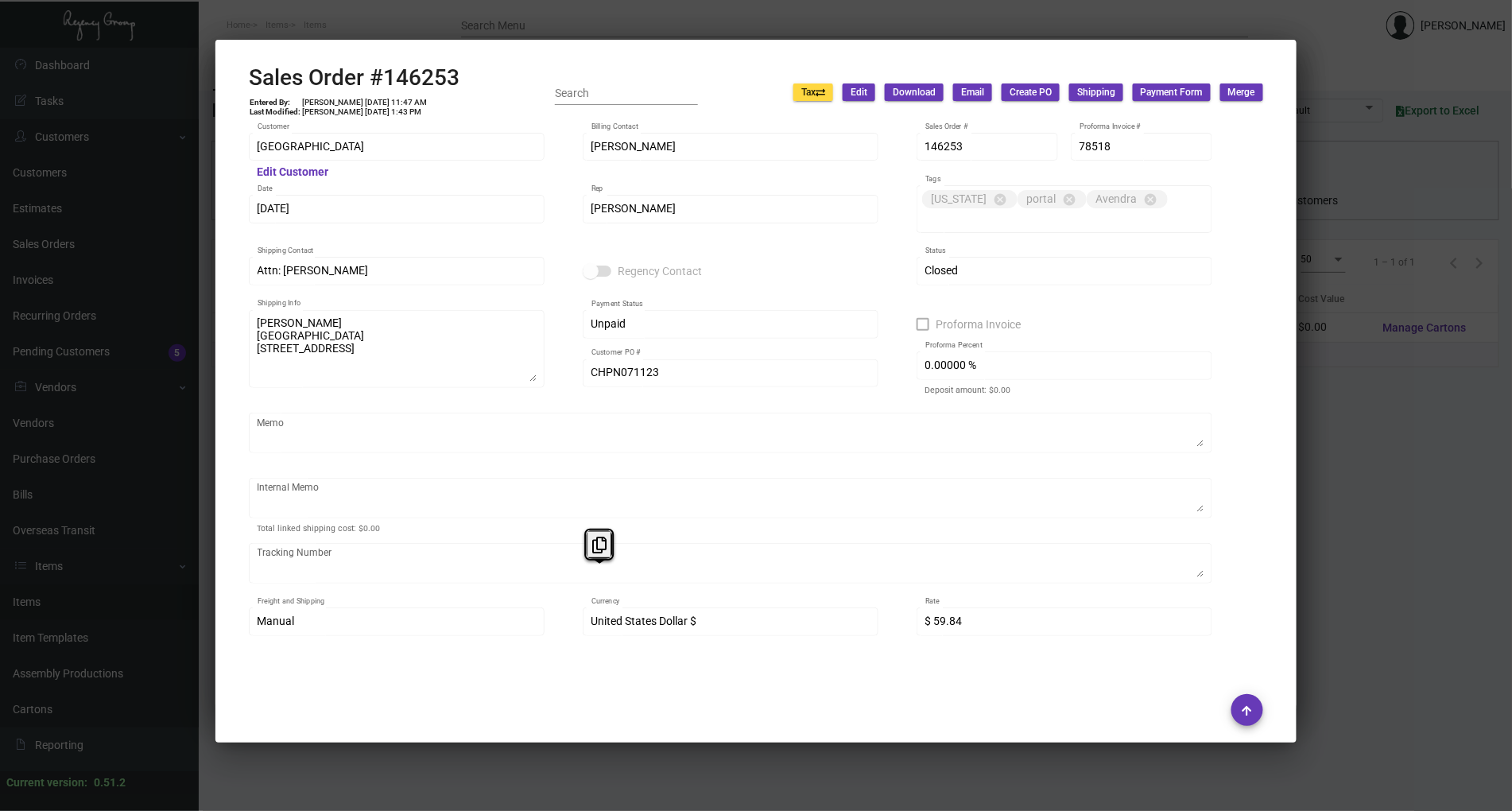
click at [439, 81] on h2 "Sales Order #146253" at bounding box center [354, 78] width 211 height 27
copy h2 "146253"
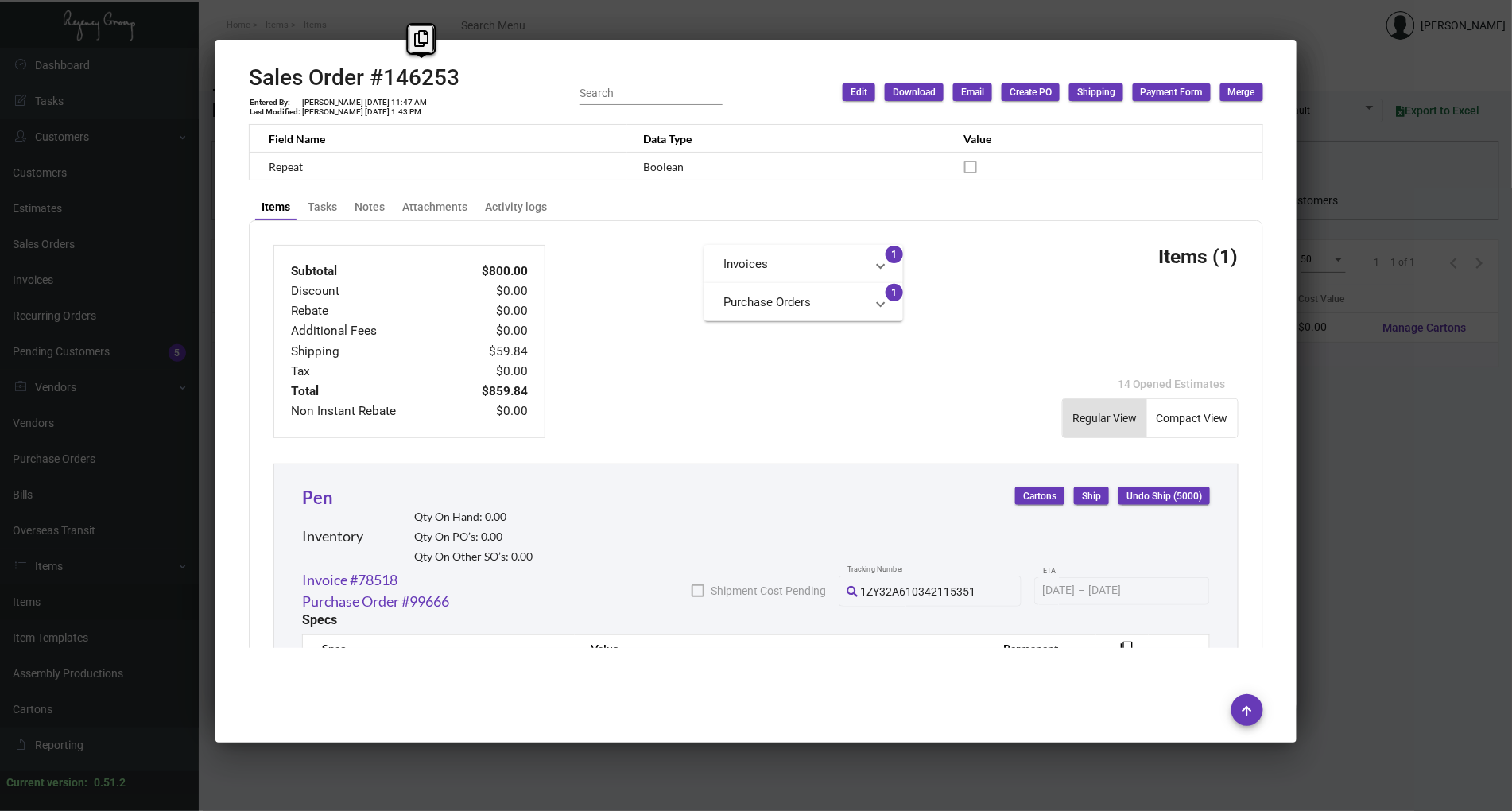
scroll to position [855, 0]
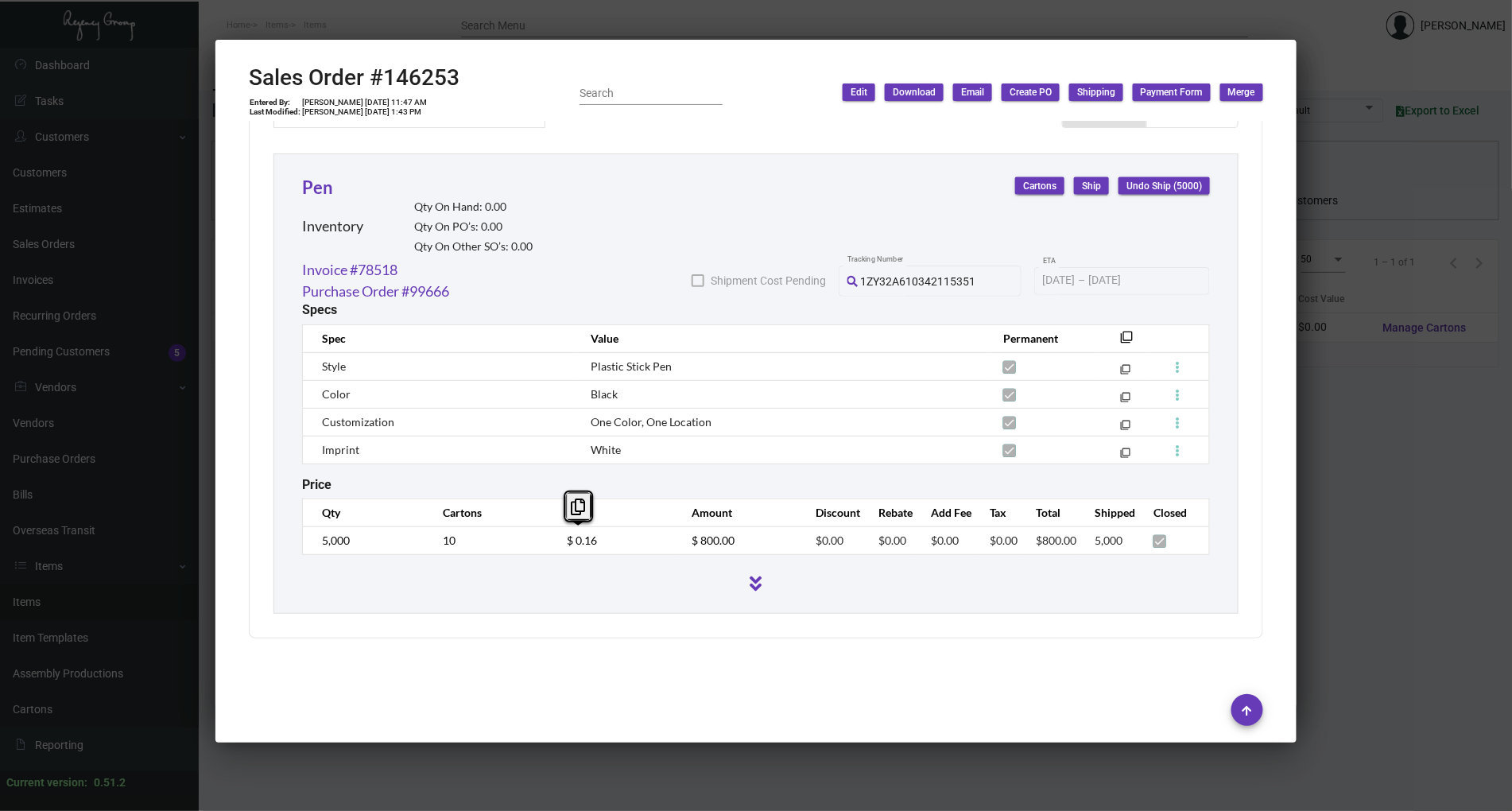
click at [113, 337] on div at bounding box center [756, 405] width 1512 height 811
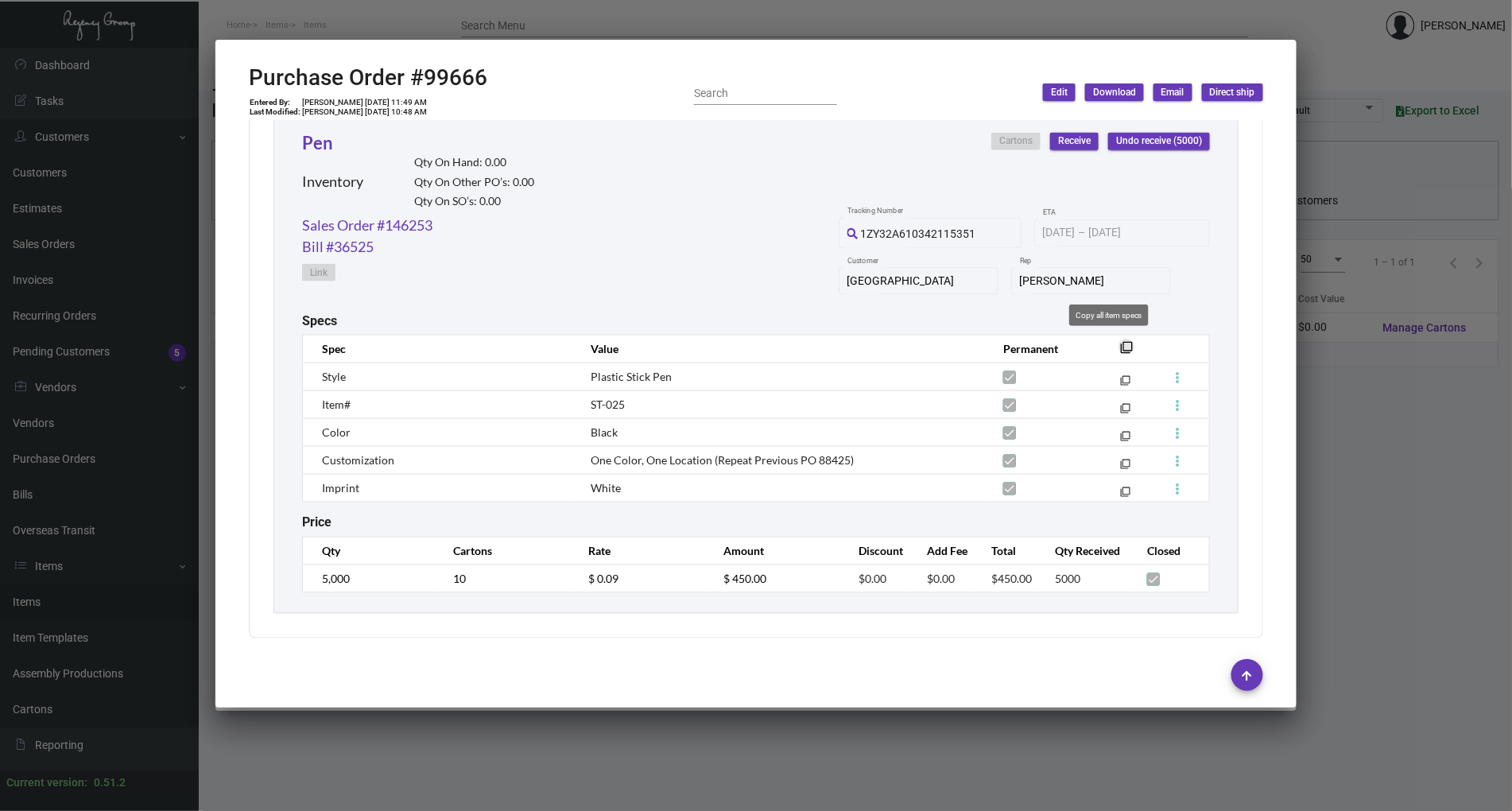
click at [1120, 347] on mat-icon "filter_none" at bounding box center [1126, 352] width 13 height 13
